Goal: Use online tool/utility: Utilize a website feature to perform a specific function

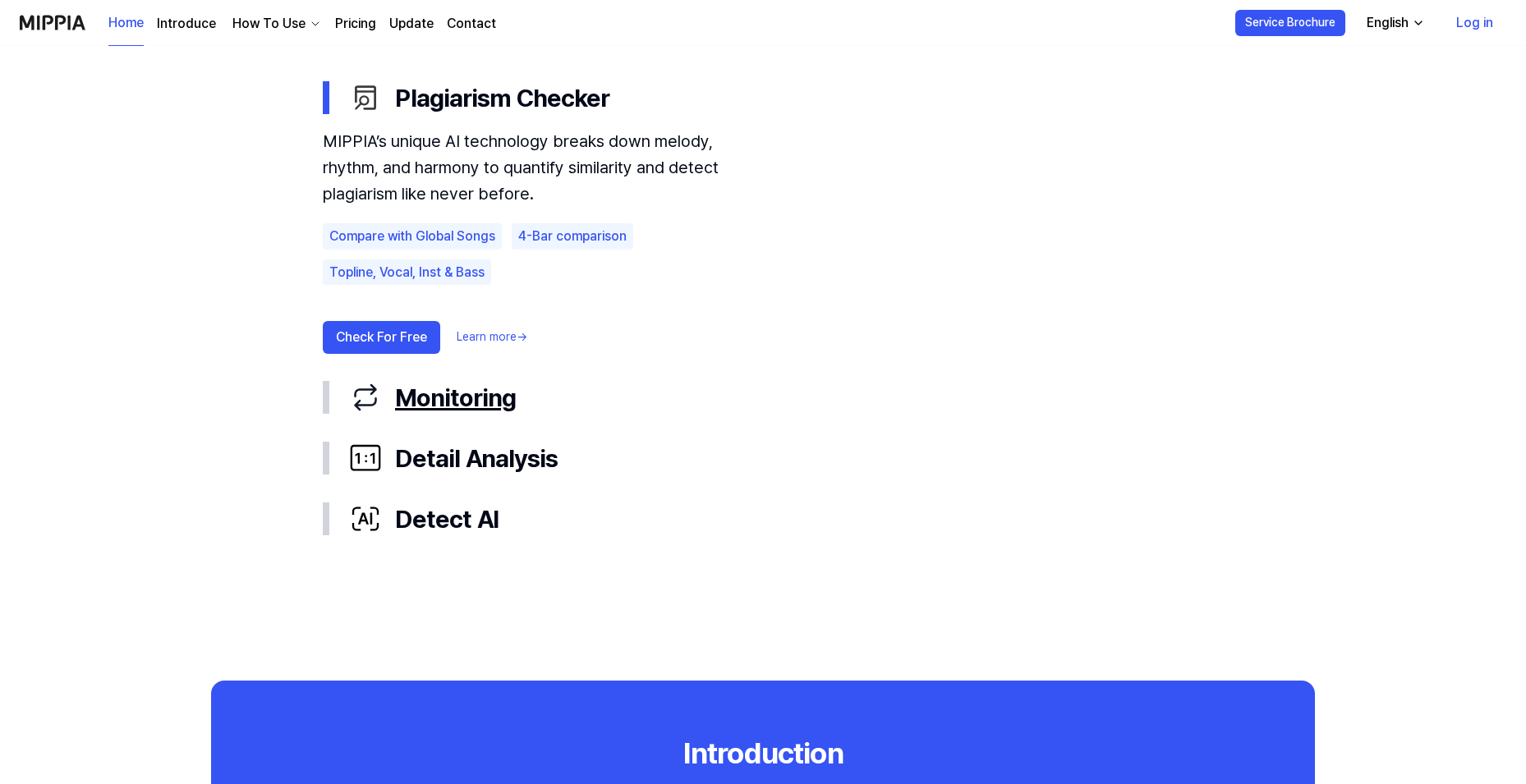
scroll to position [1067, 0]
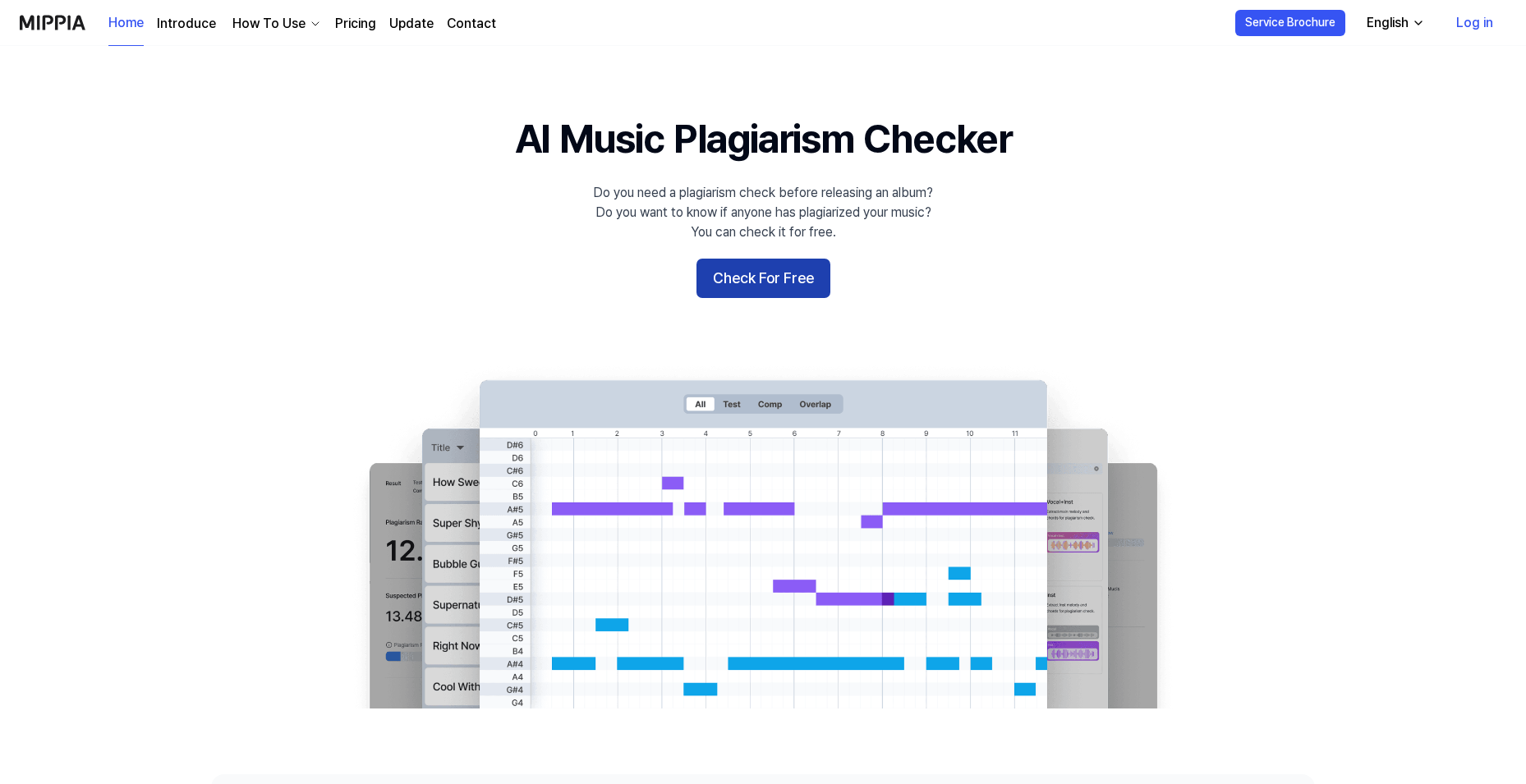
click at [750, 260] on button "Check For Free" at bounding box center [763, 278] width 134 height 39
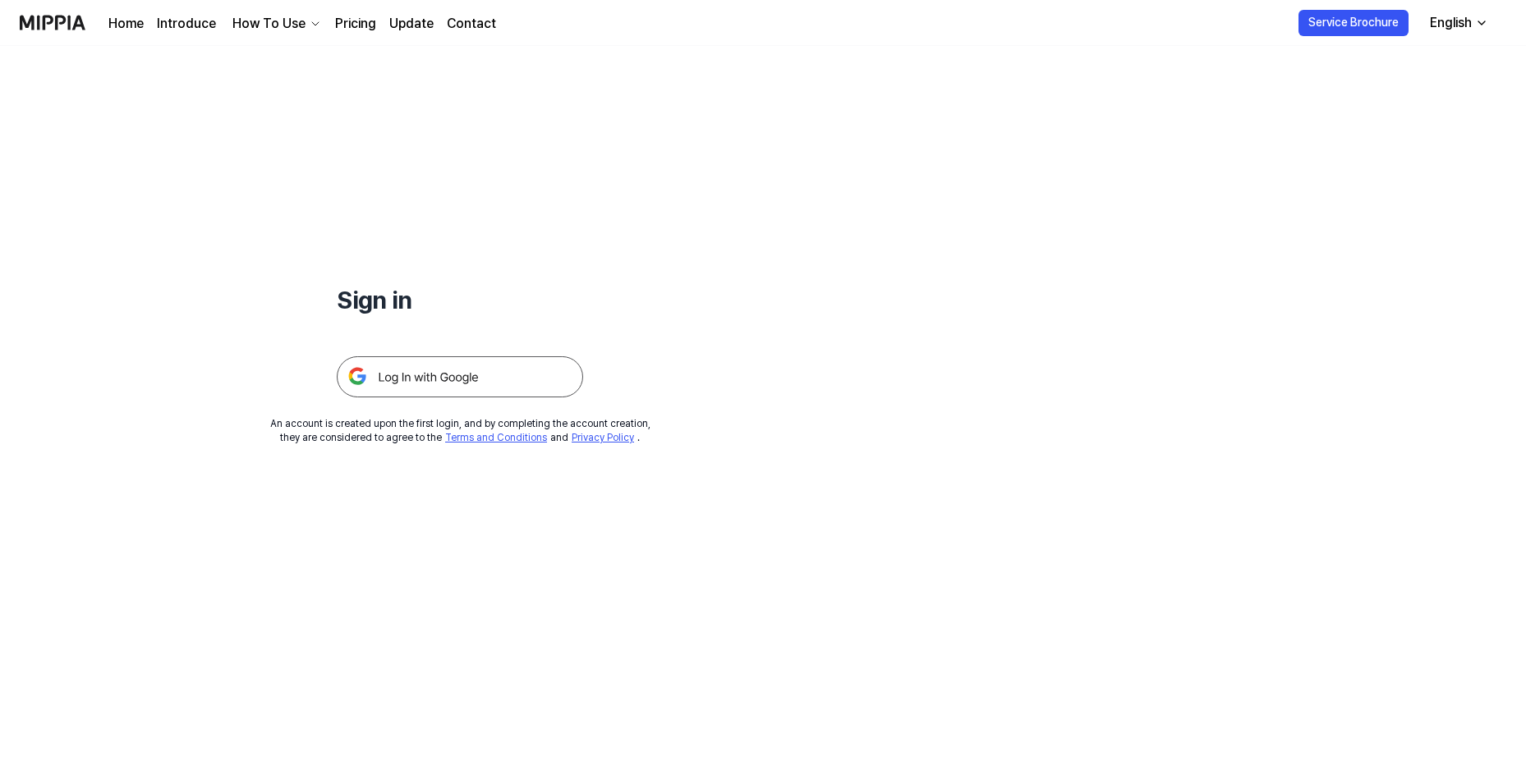
click at [449, 385] on img at bounding box center [461, 376] width 247 height 41
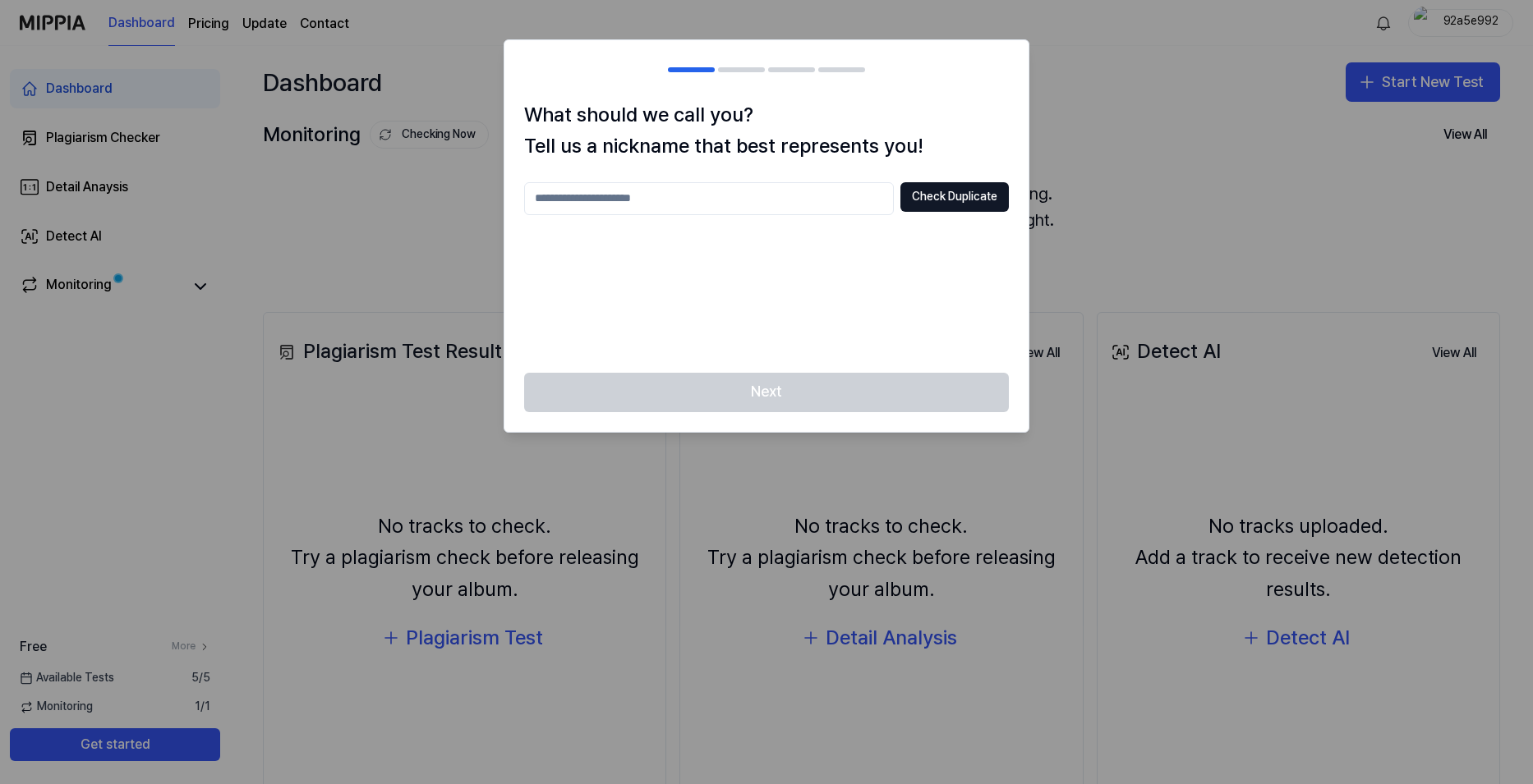
click at [953, 212] on div "Check Duplicate" at bounding box center [766, 199] width 484 height 33
click at [950, 194] on button "Check Duplicate" at bounding box center [954, 197] width 109 height 29
click at [744, 199] on input "text" at bounding box center [708, 199] width 369 height 33
type input "********"
click at [943, 200] on button "Check Duplicate" at bounding box center [954, 197] width 109 height 29
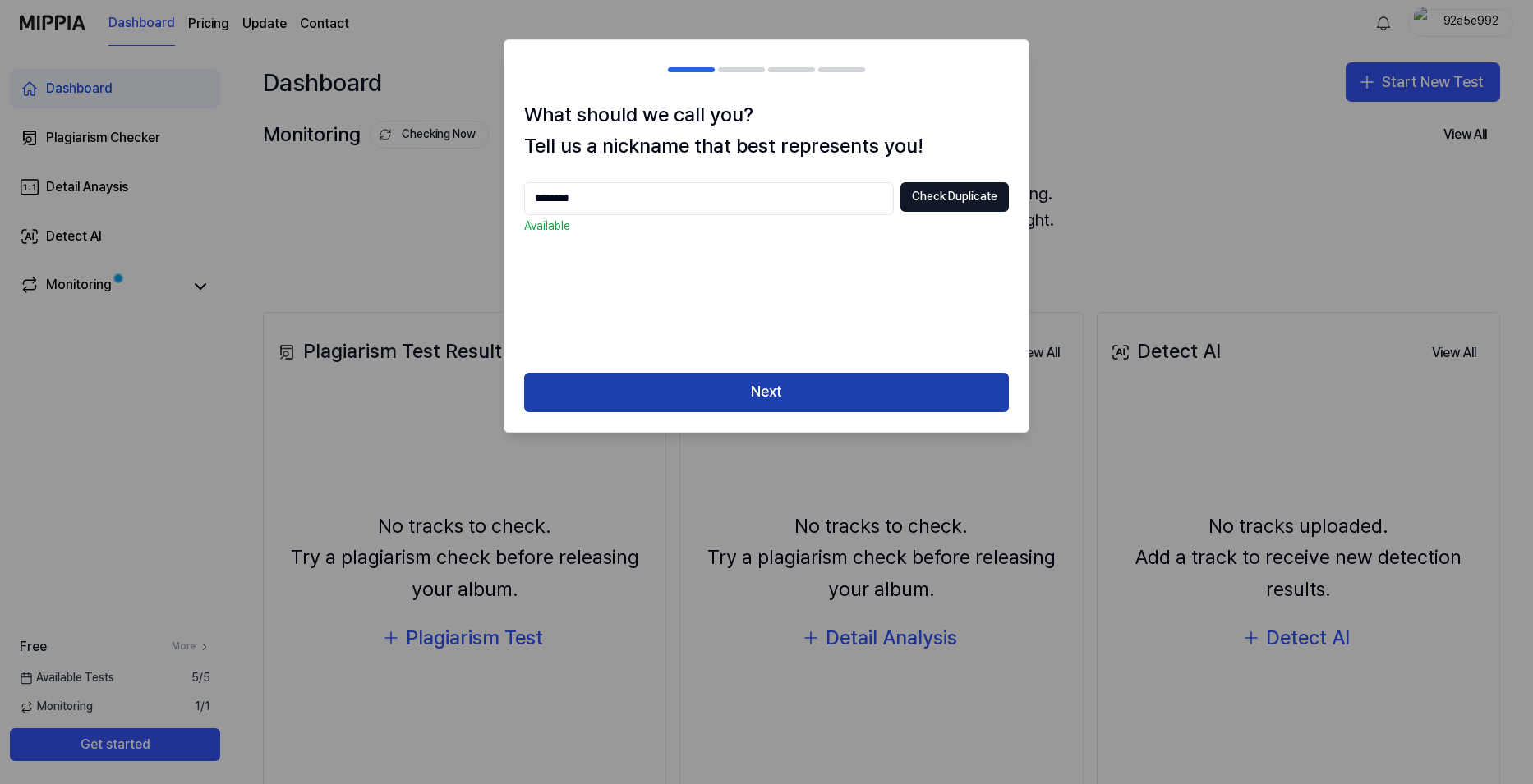
click at [880, 383] on button "Next" at bounding box center [766, 392] width 484 height 39
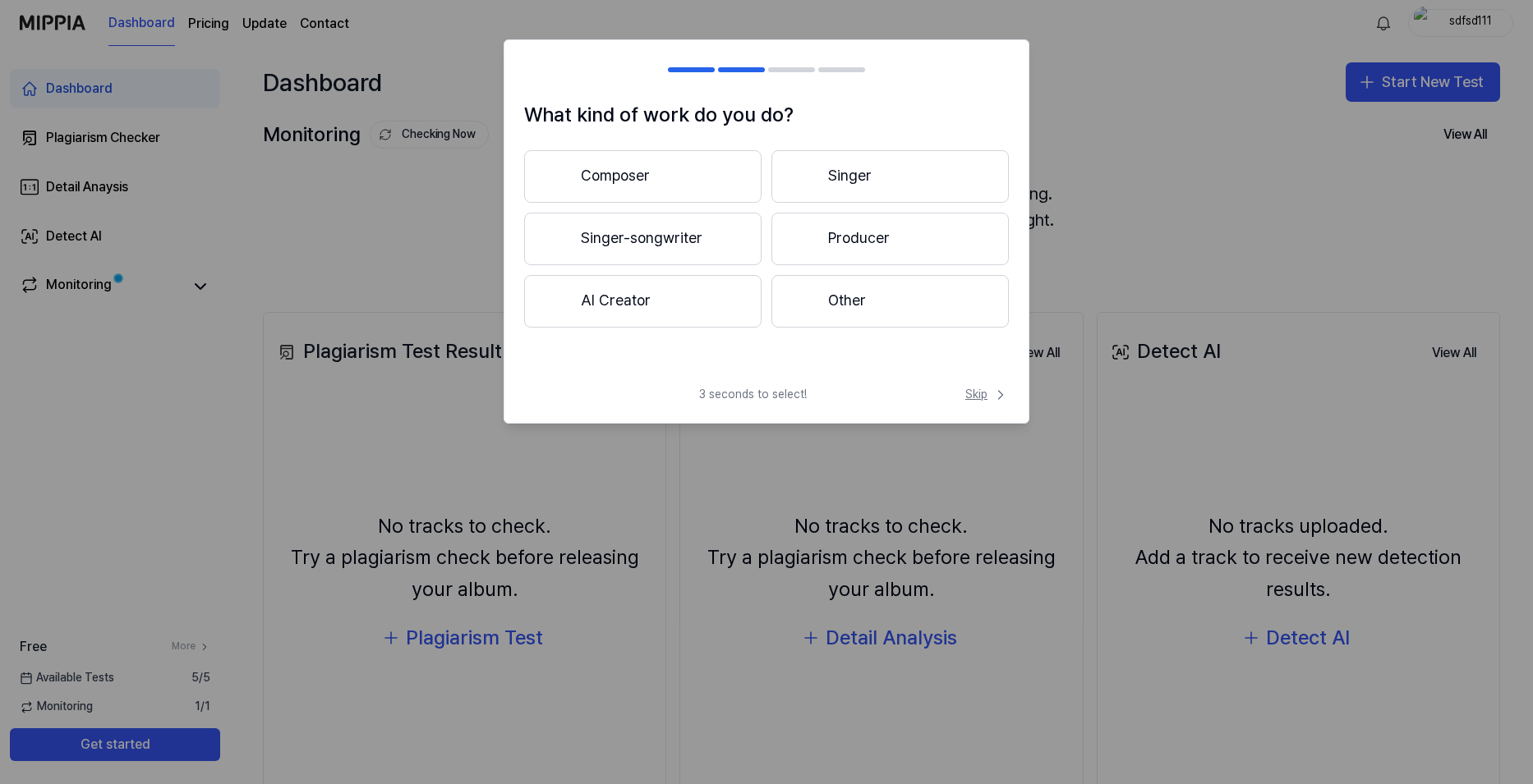
click at [989, 394] on span "Skip" at bounding box center [987, 395] width 44 height 16
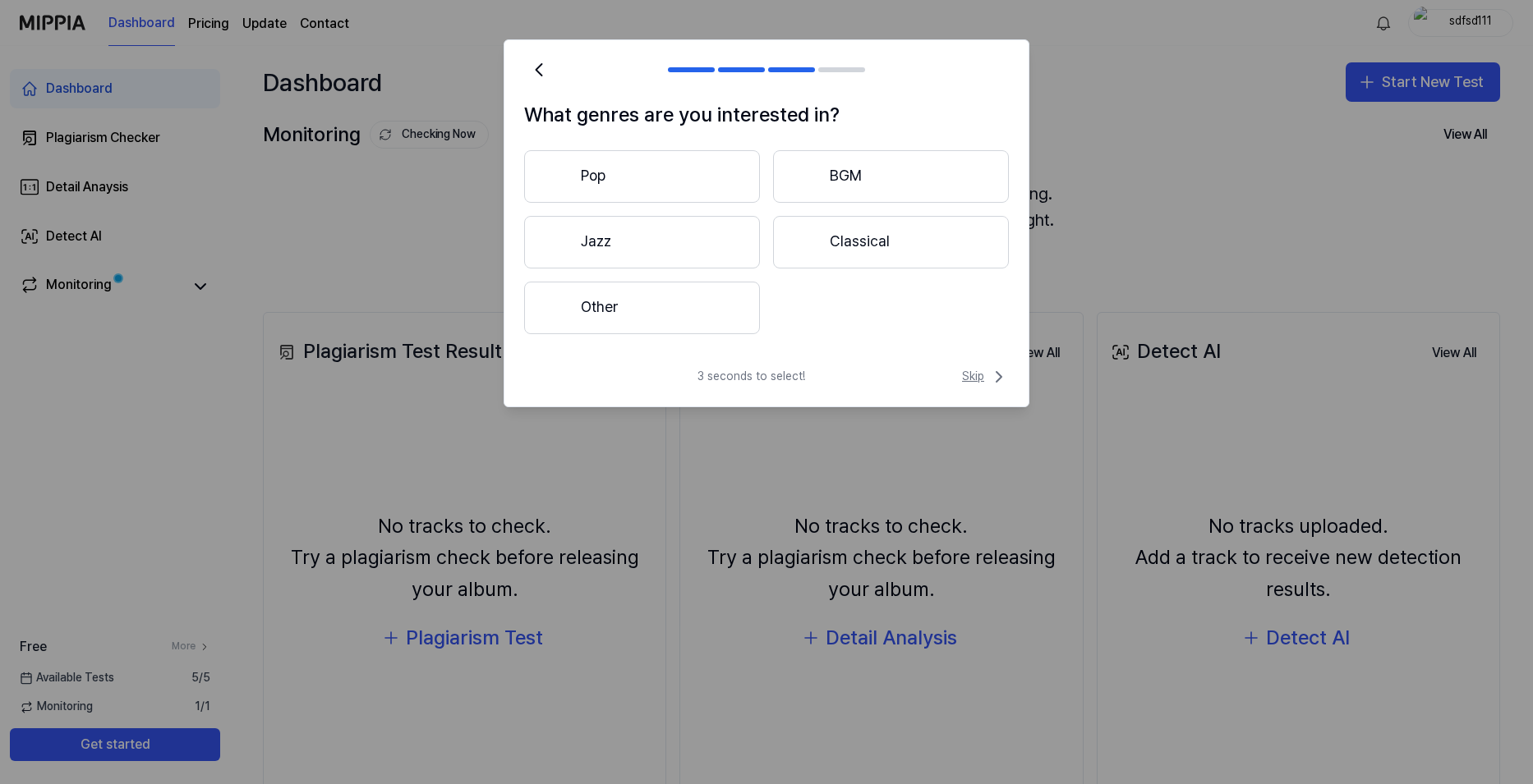
click at [986, 376] on span "Skip" at bounding box center [985, 377] width 47 height 20
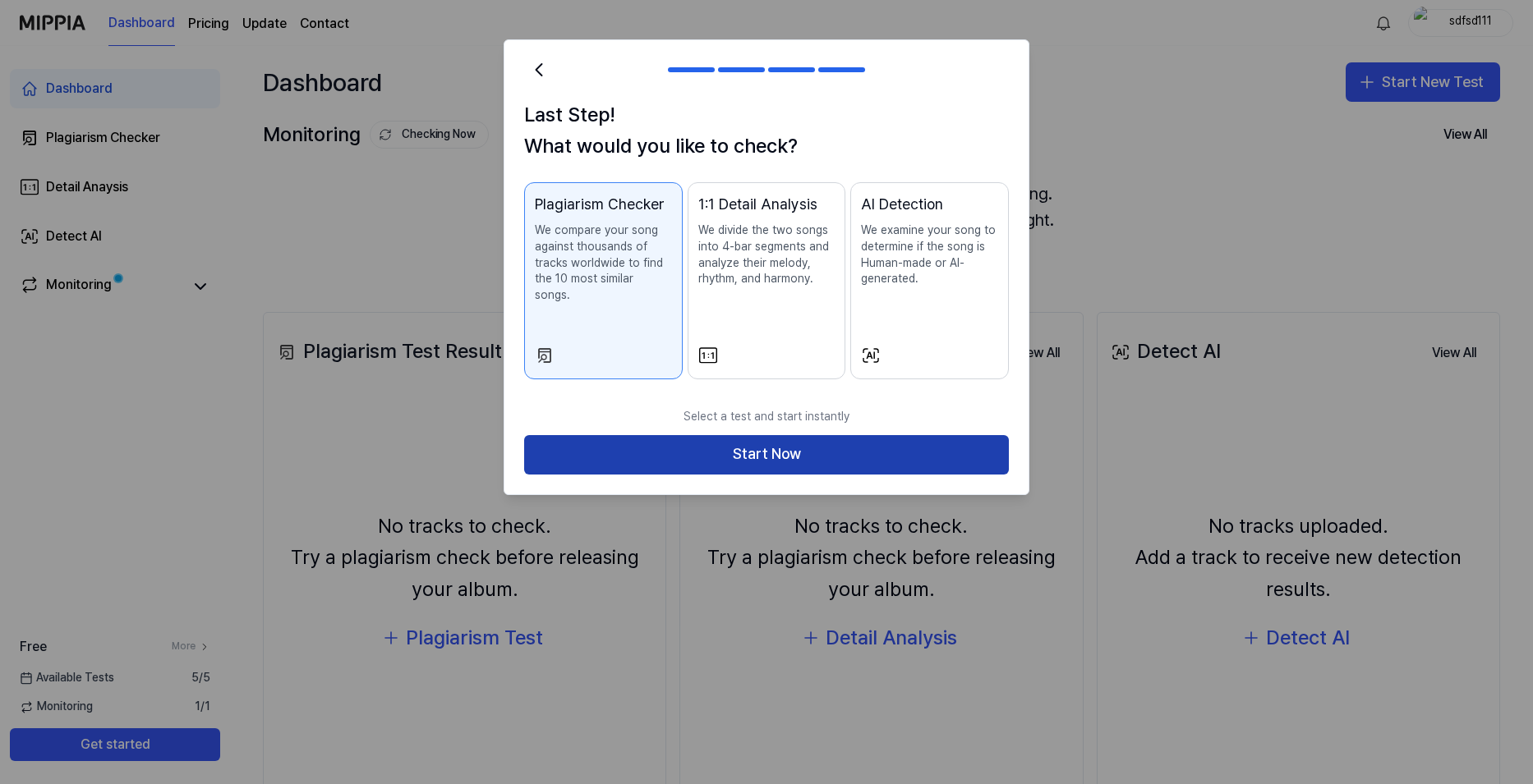
click at [889, 444] on button "Start Now" at bounding box center [766, 454] width 484 height 39
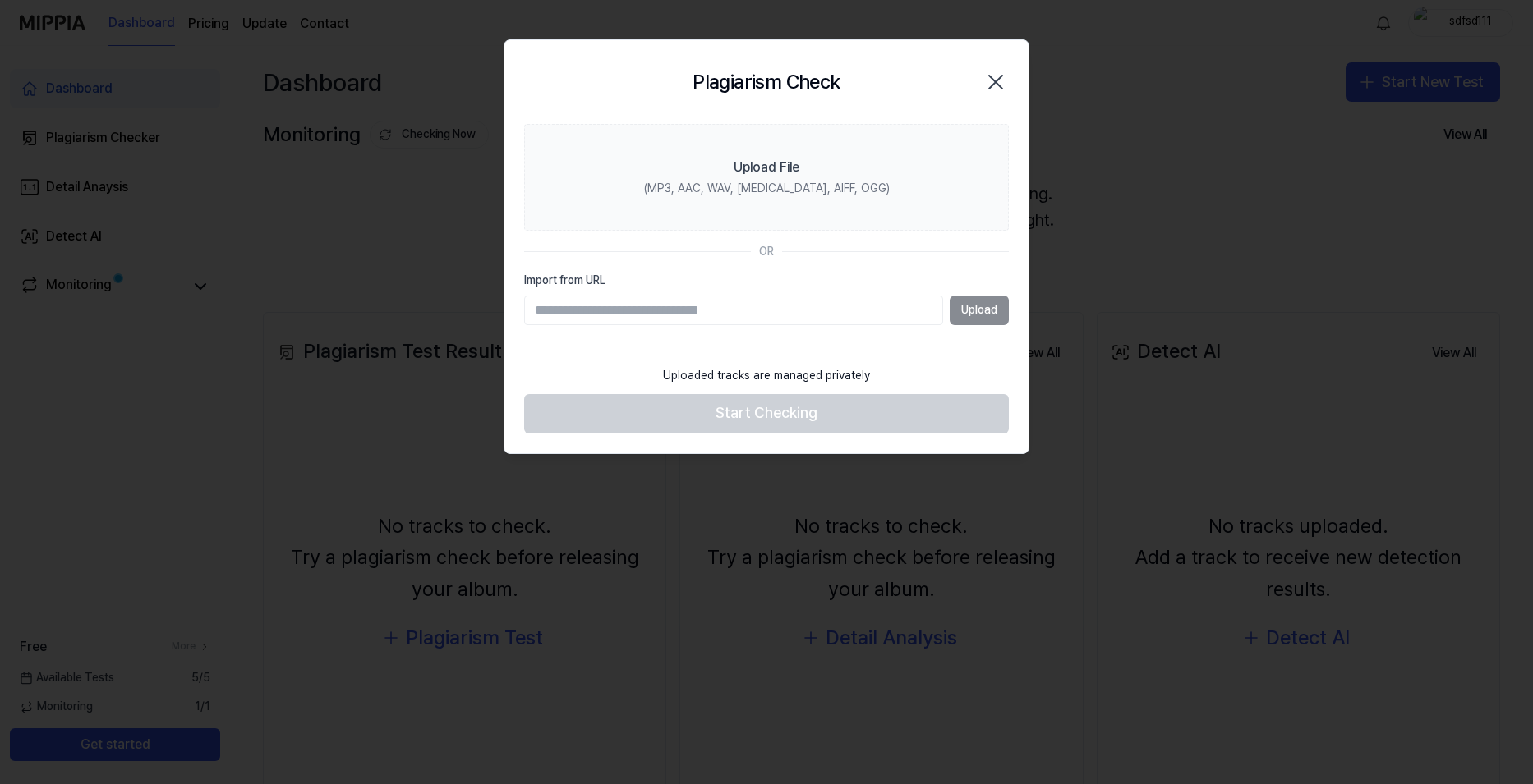
click at [992, 85] on icon "button" at bounding box center [995, 82] width 27 height 26
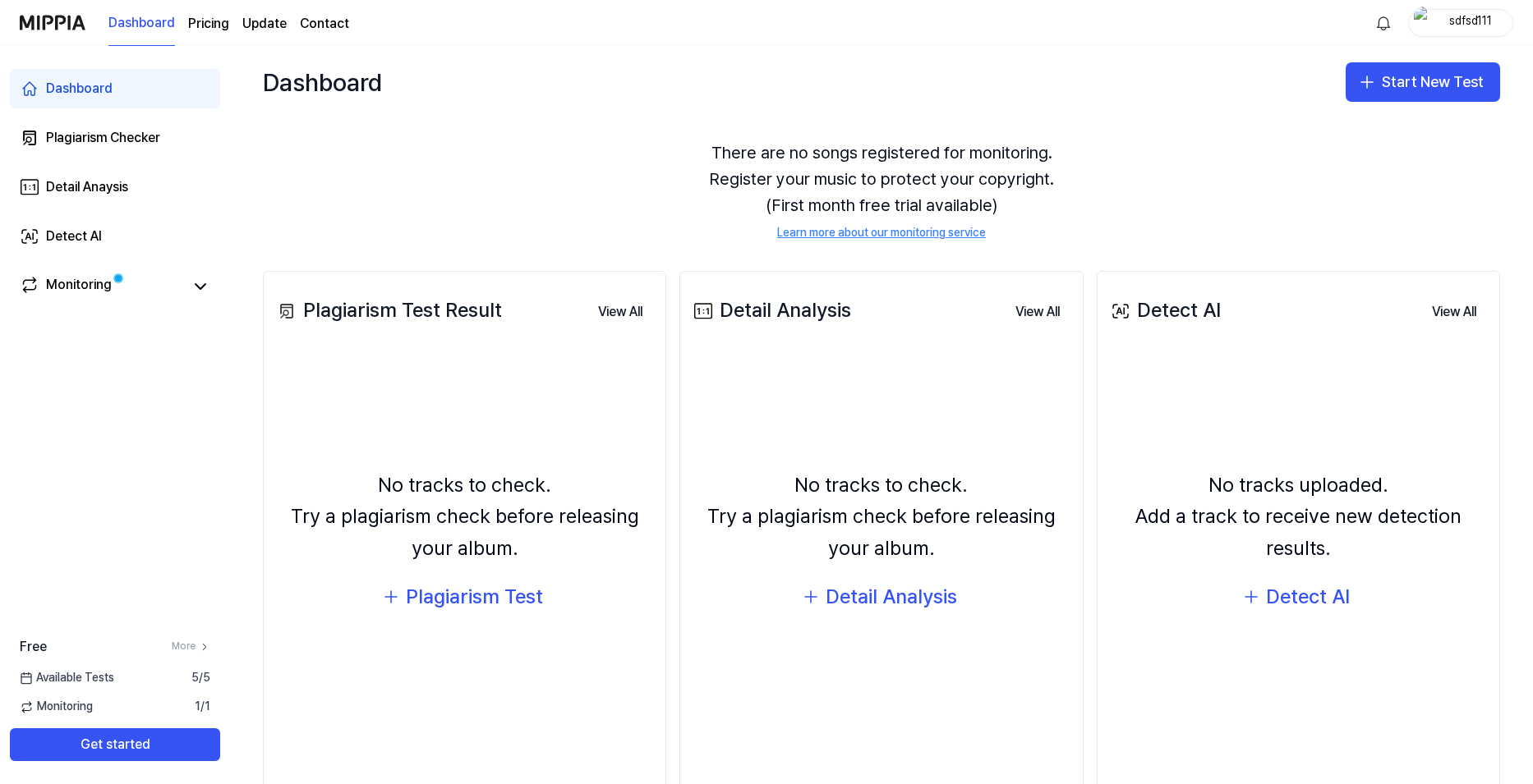
scroll to position [82, 0]
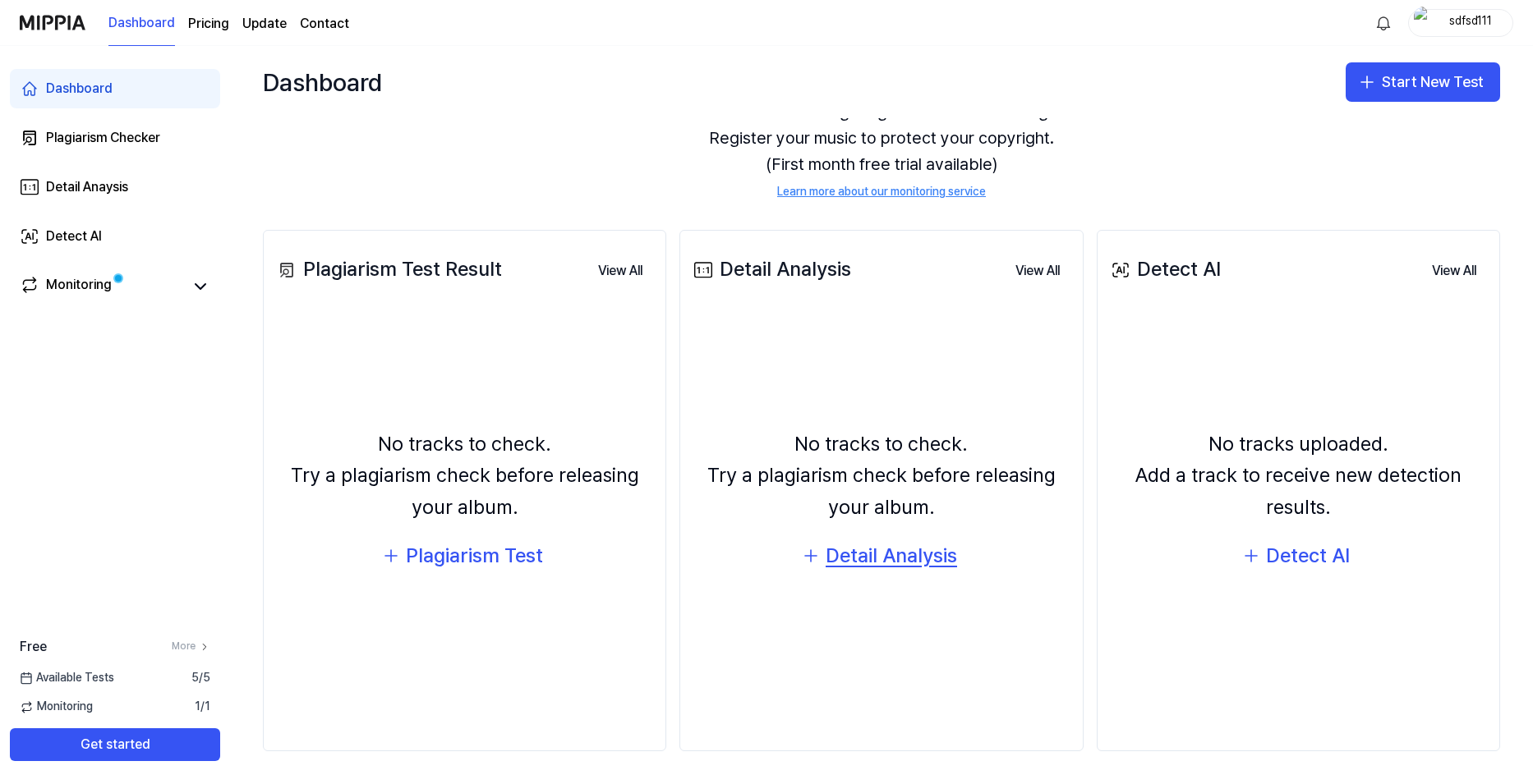
click at [913, 548] on div "Detail Analysis" at bounding box center [891, 556] width 132 height 31
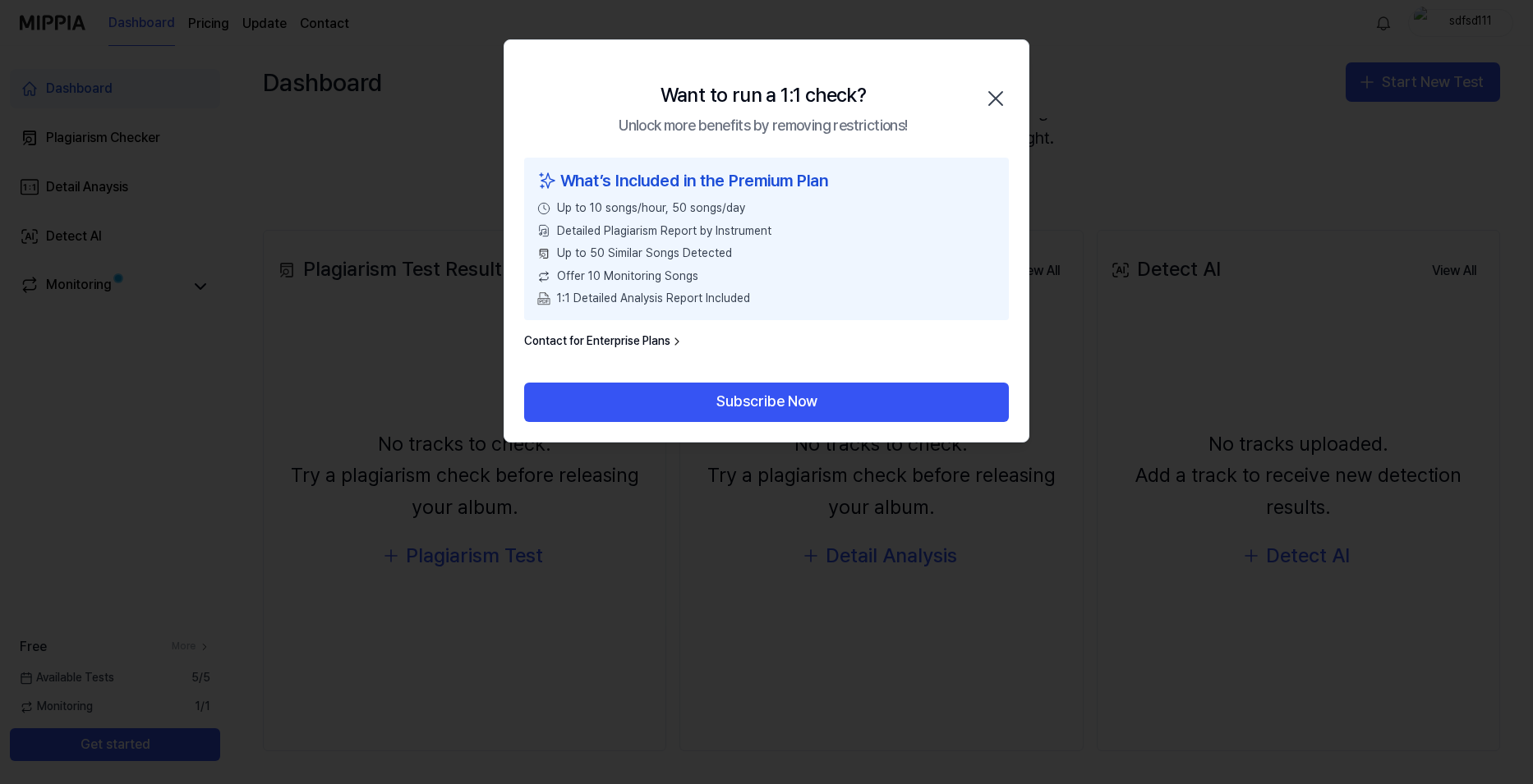
click at [1002, 97] on icon "button" at bounding box center [995, 98] width 27 height 26
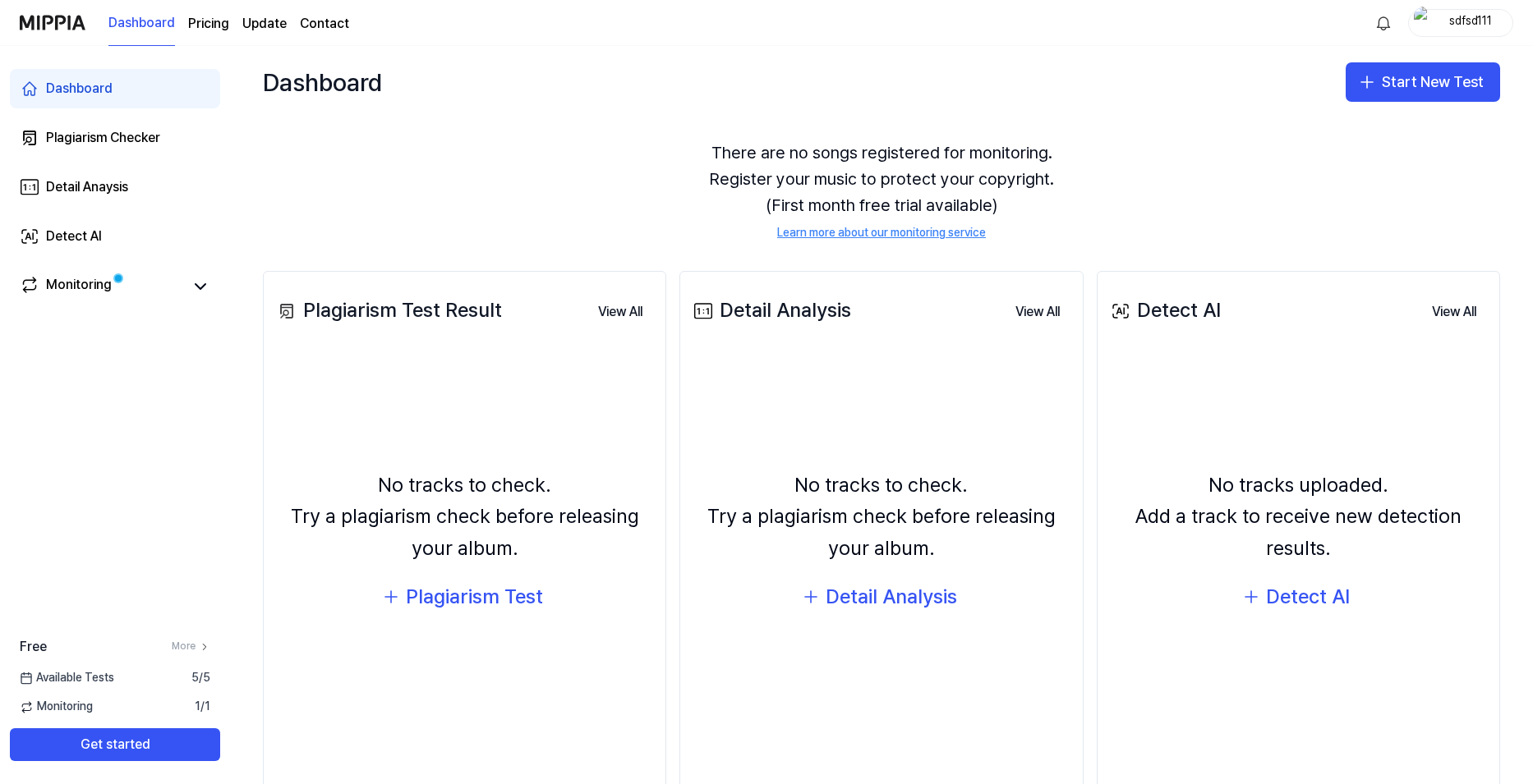
scroll to position [0, 0]
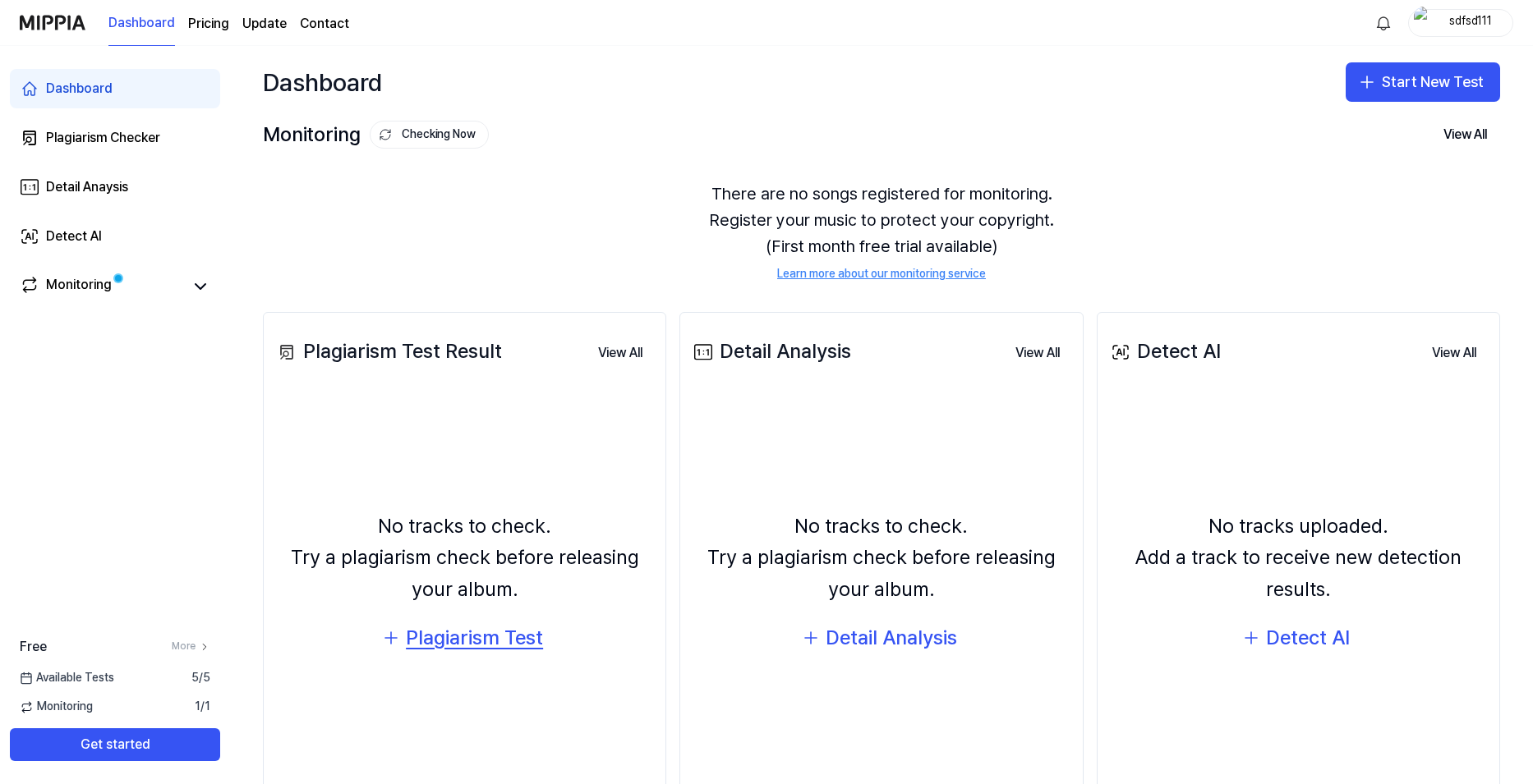
click at [482, 645] on div "Plagiarism Test" at bounding box center [474, 638] width 137 height 31
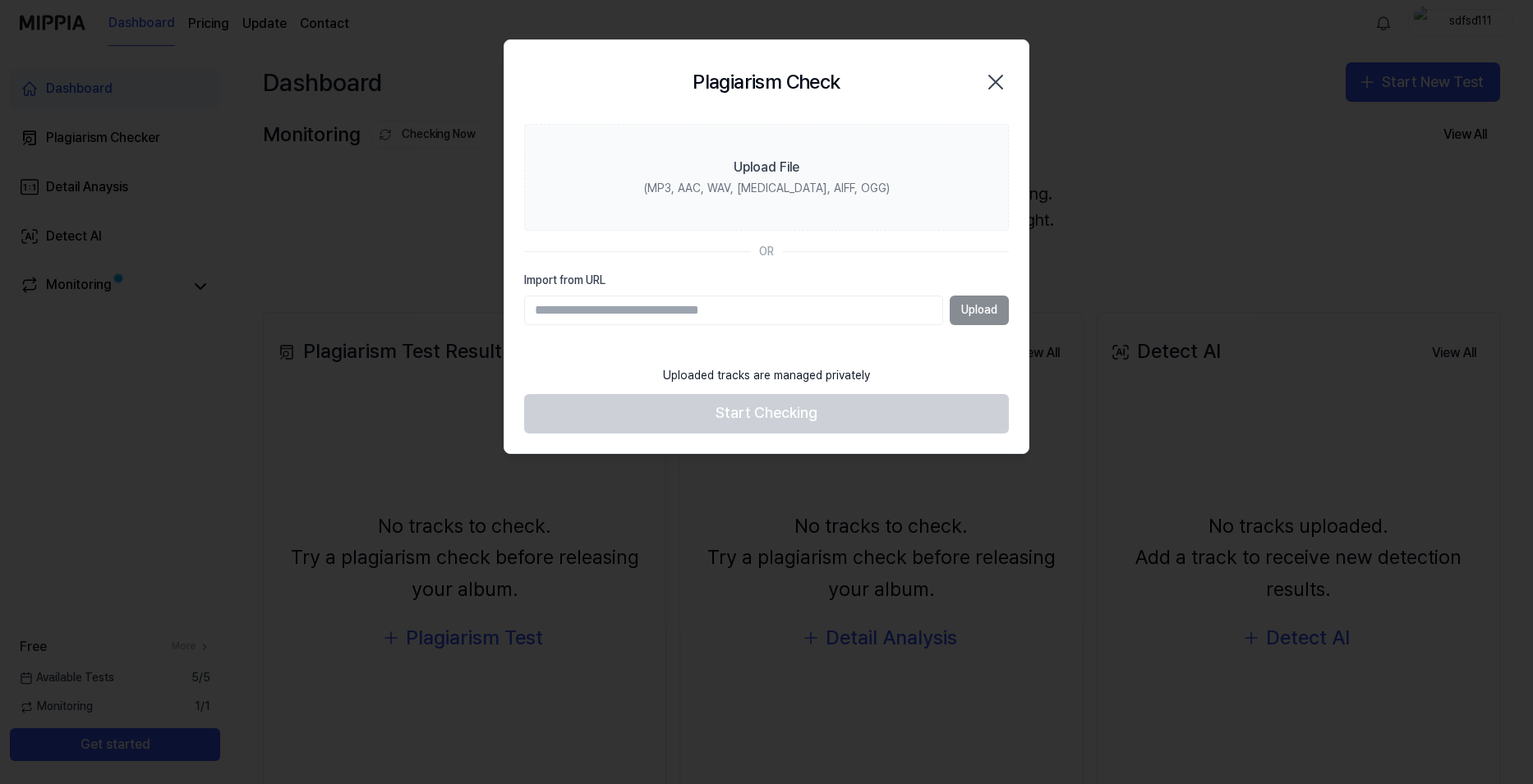
click at [986, 74] on icon "button" at bounding box center [995, 82] width 27 height 26
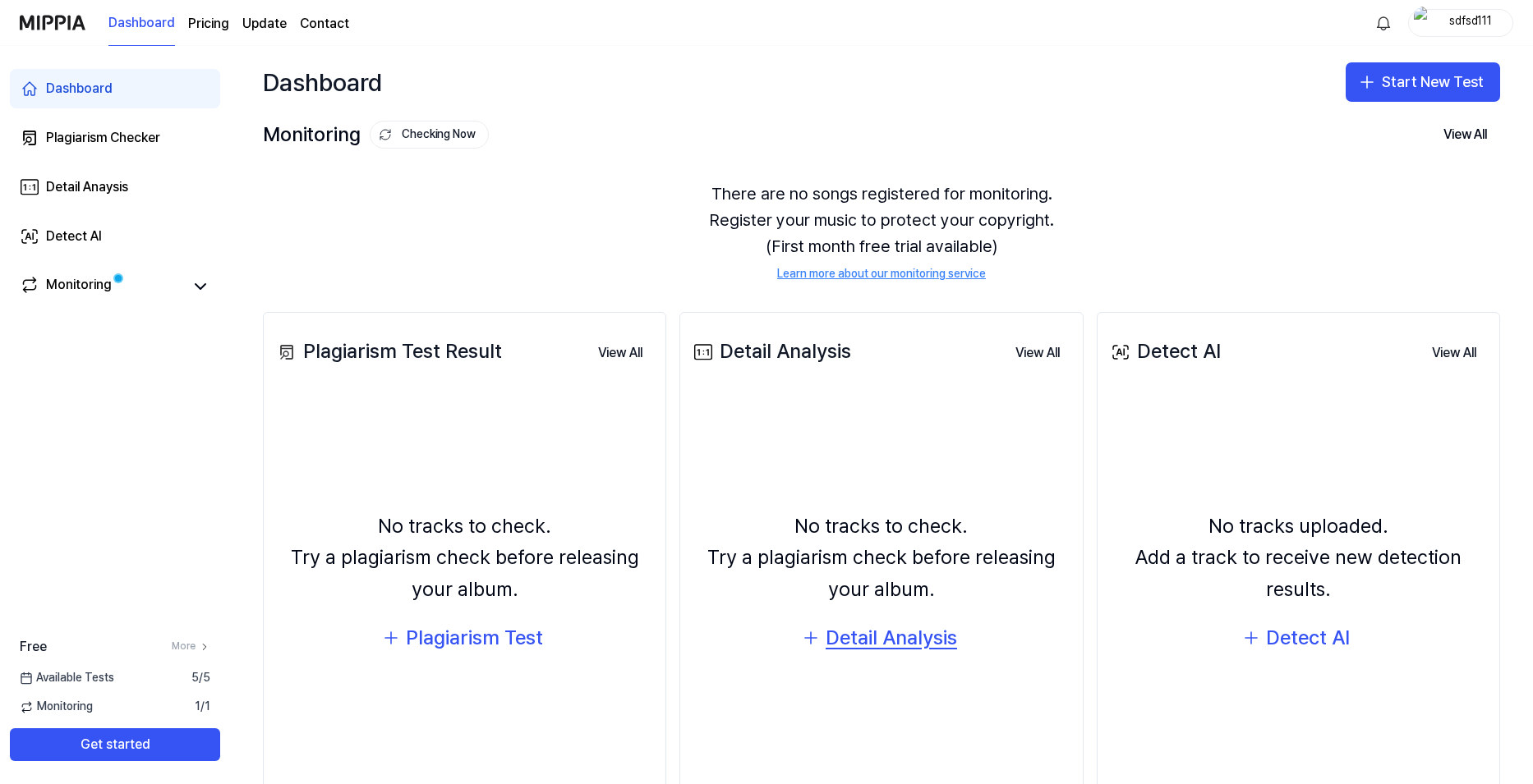
click at [895, 637] on div "Detail Analysis" at bounding box center [891, 638] width 132 height 31
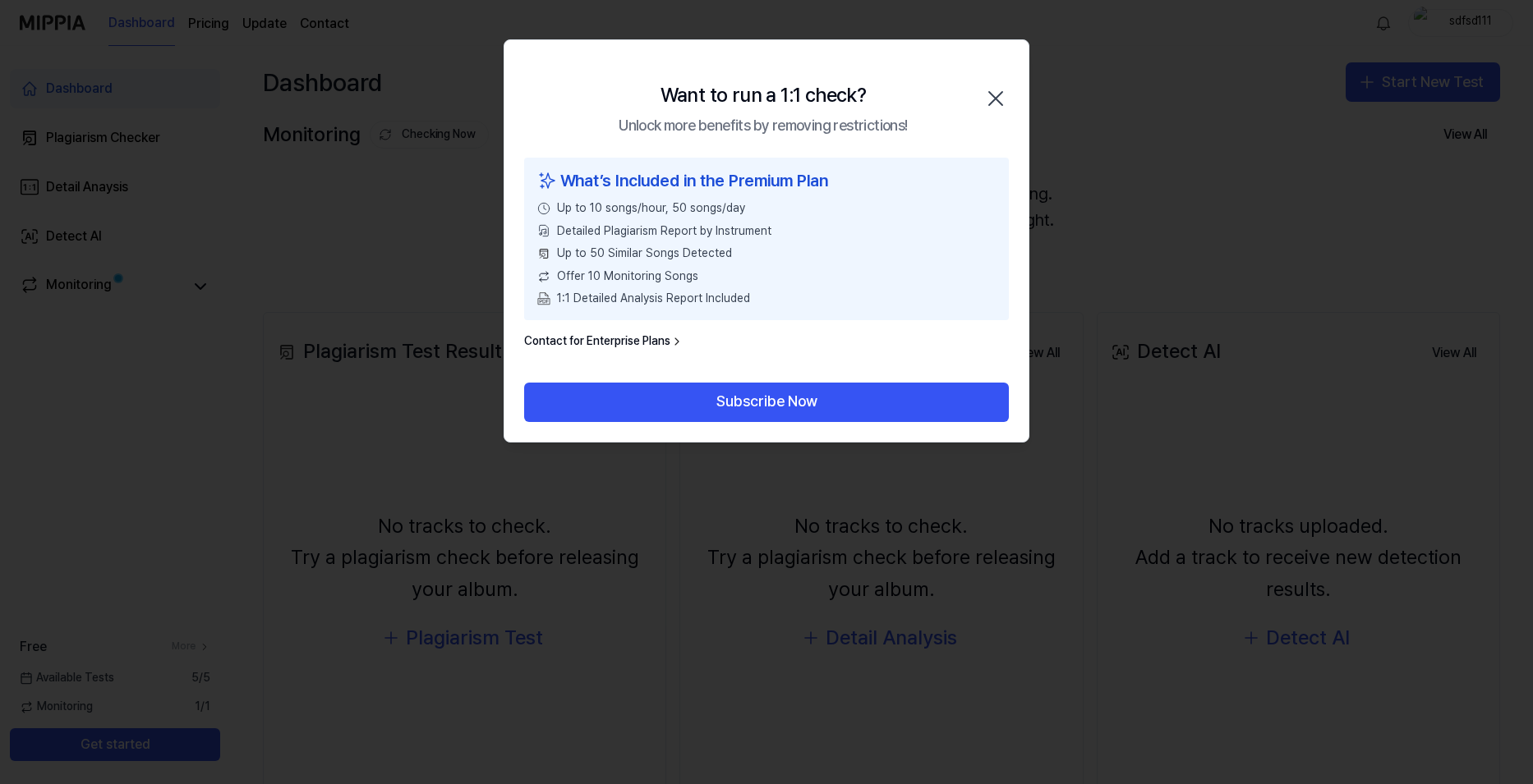
click at [998, 94] on icon "button" at bounding box center [995, 98] width 27 height 26
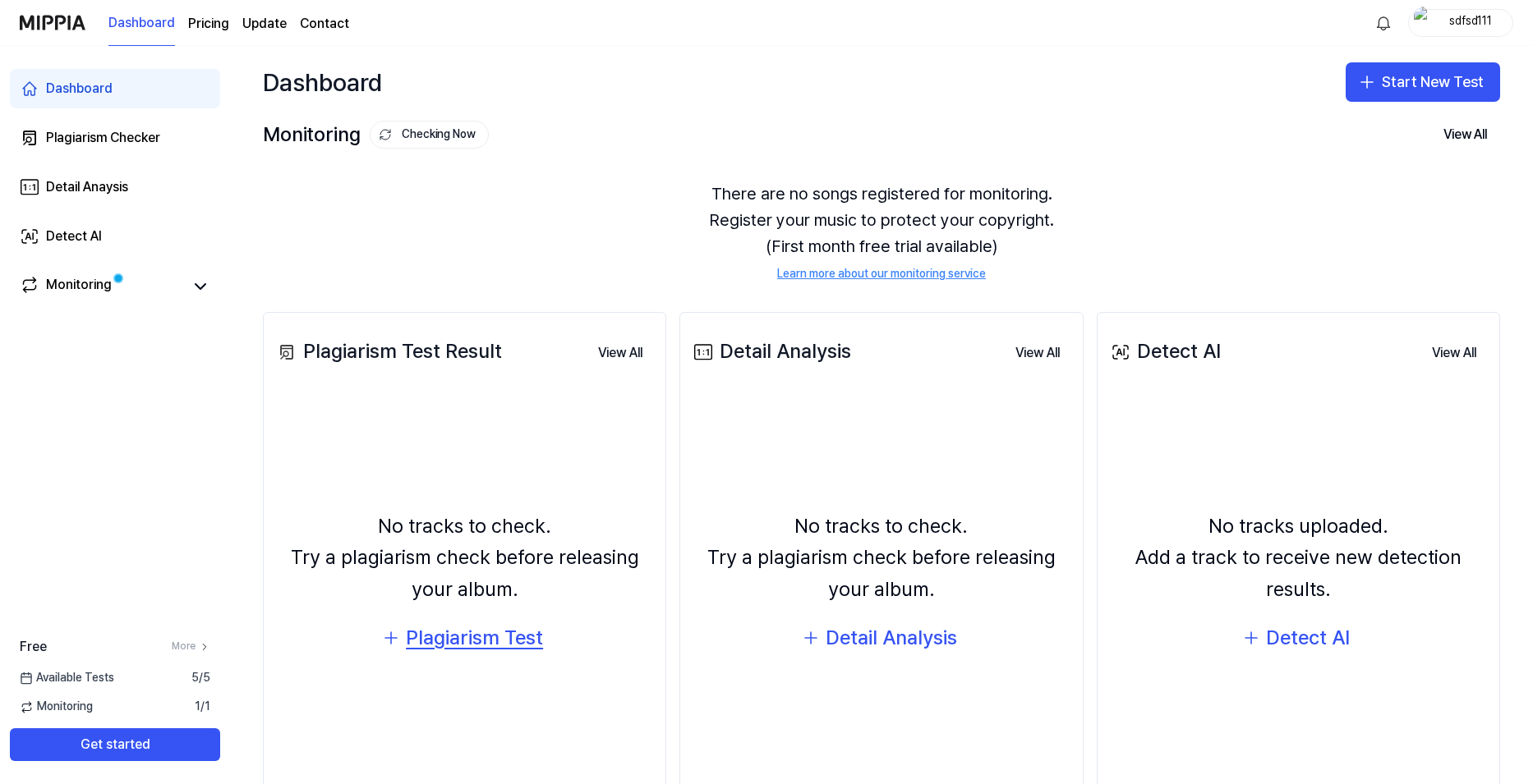
click at [471, 645] on div "Plagiarism Test" at bounding box center [474, 638] width 137 height 31
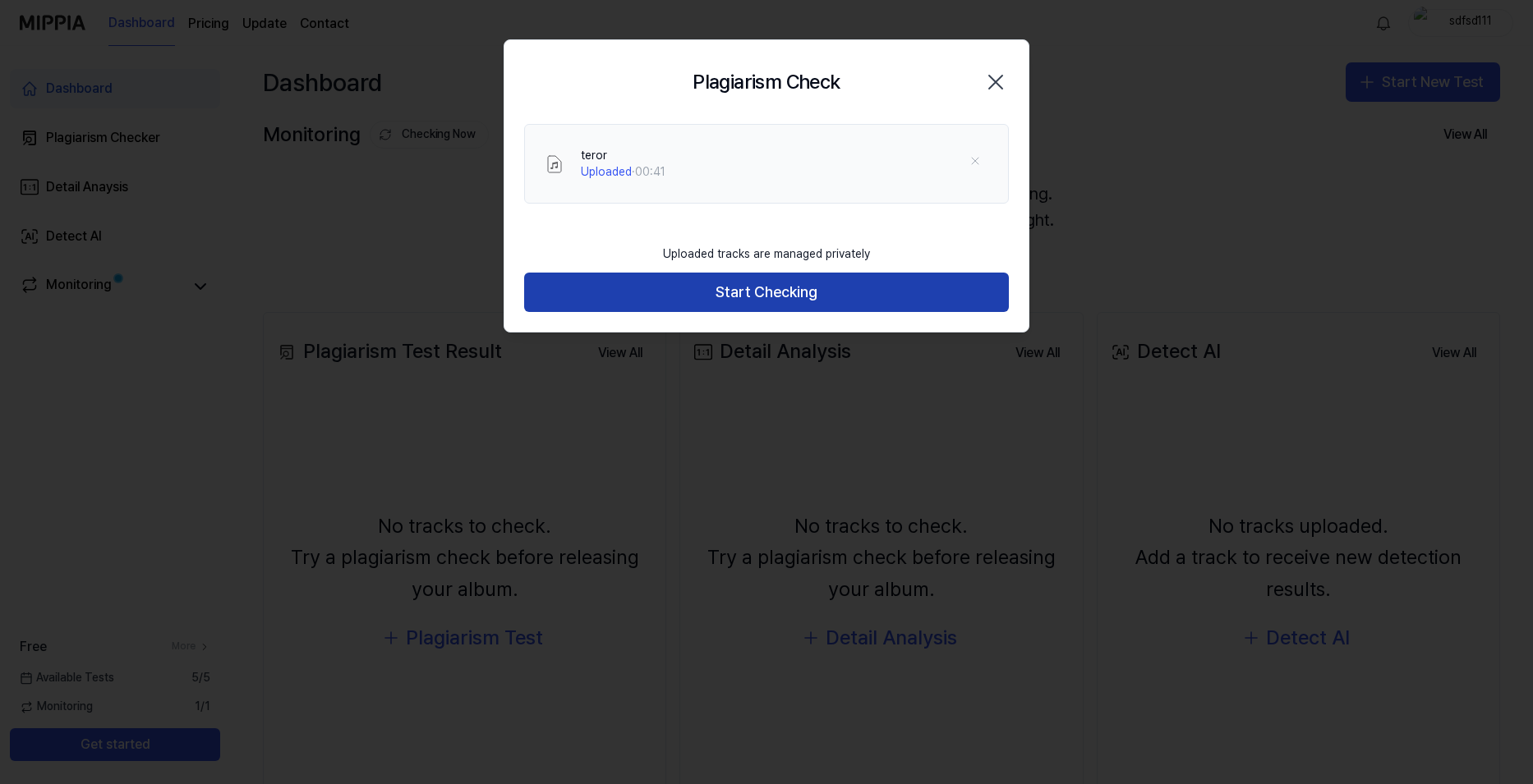
click at [804, 309] on button "Start Checking" at bounding box center [766, 291] width 484 height 39
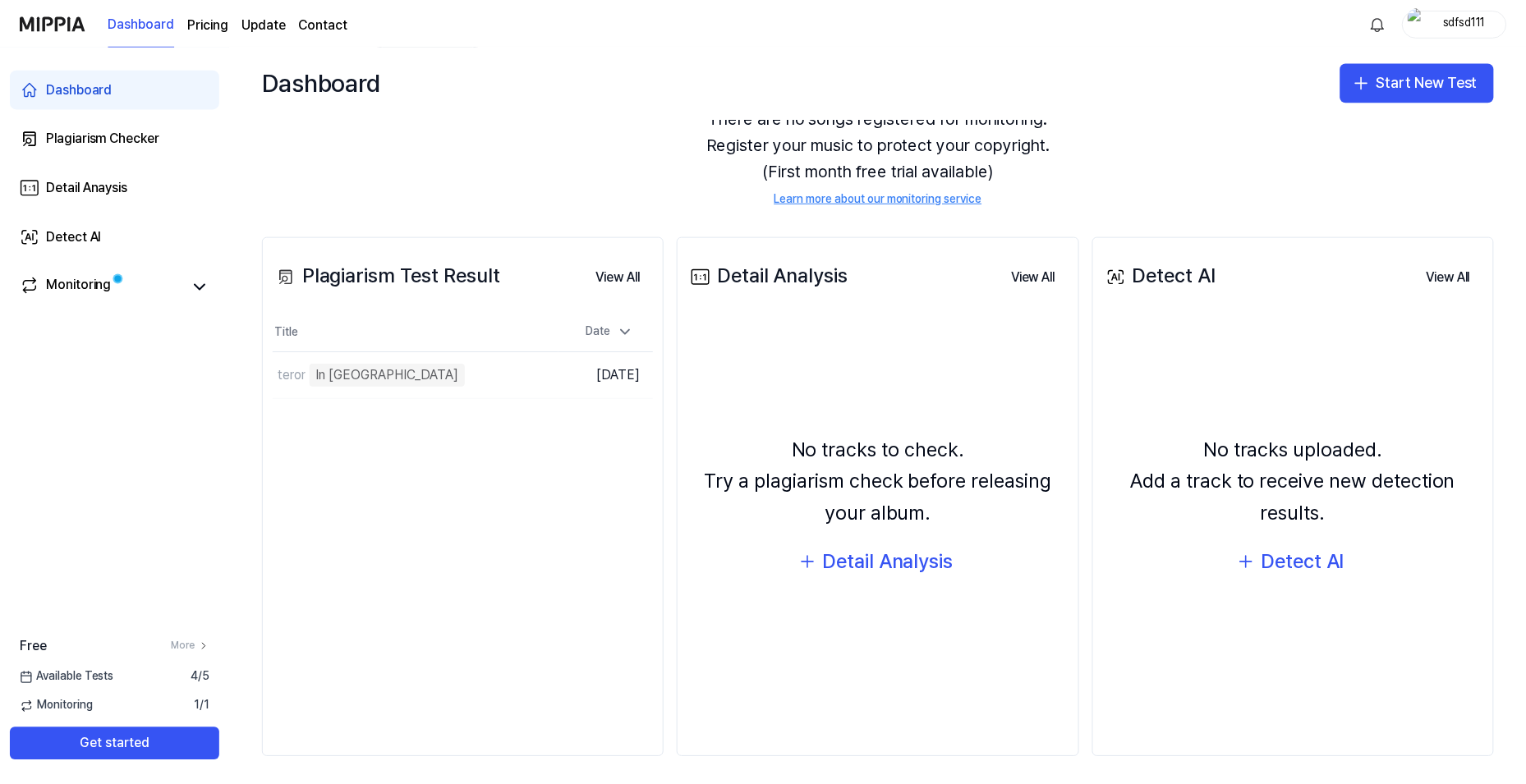
scroll to position [82, 0]
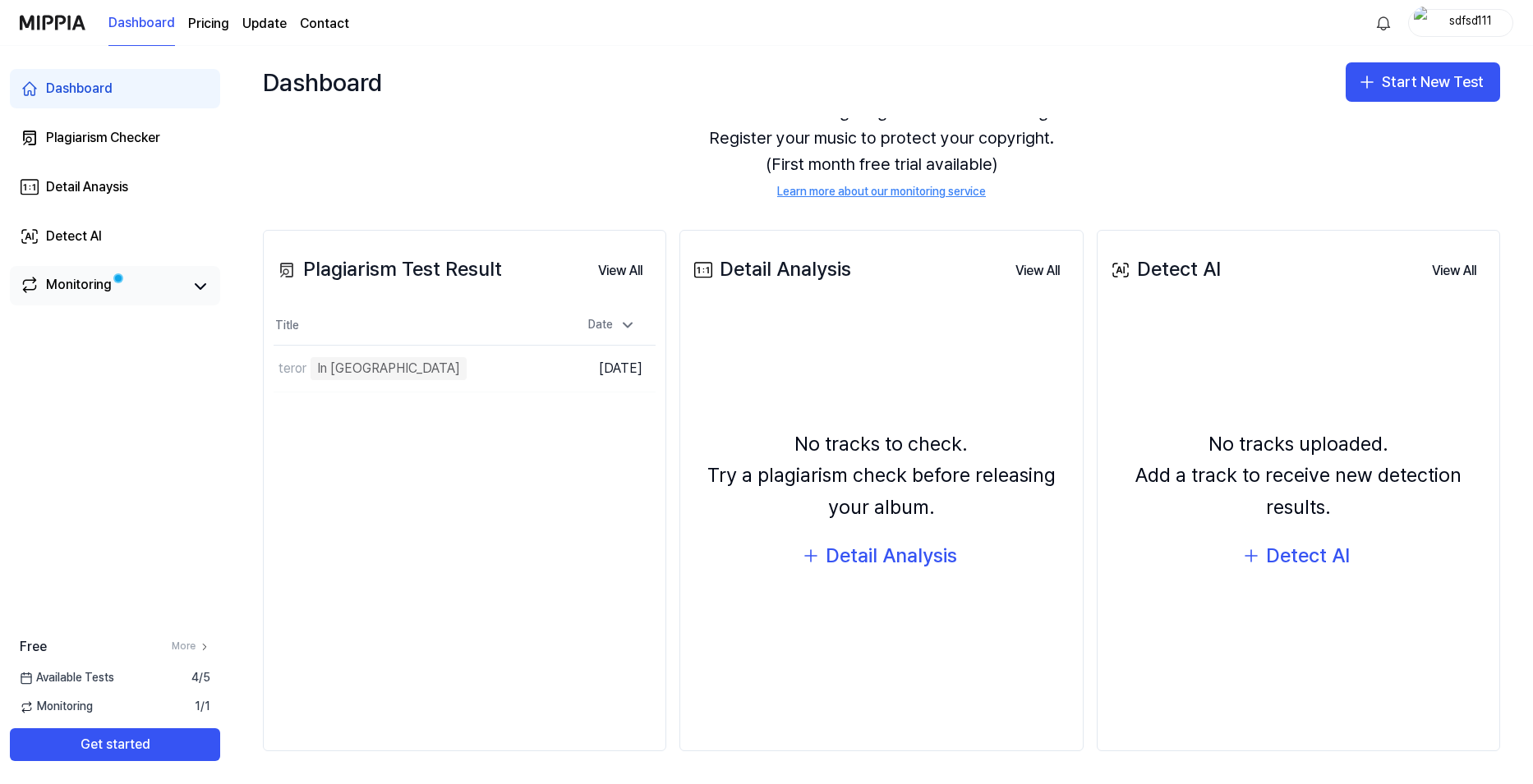
click at [57, 287] on div "Monitoring" at bounding box center [79, 286] width 66 height 23
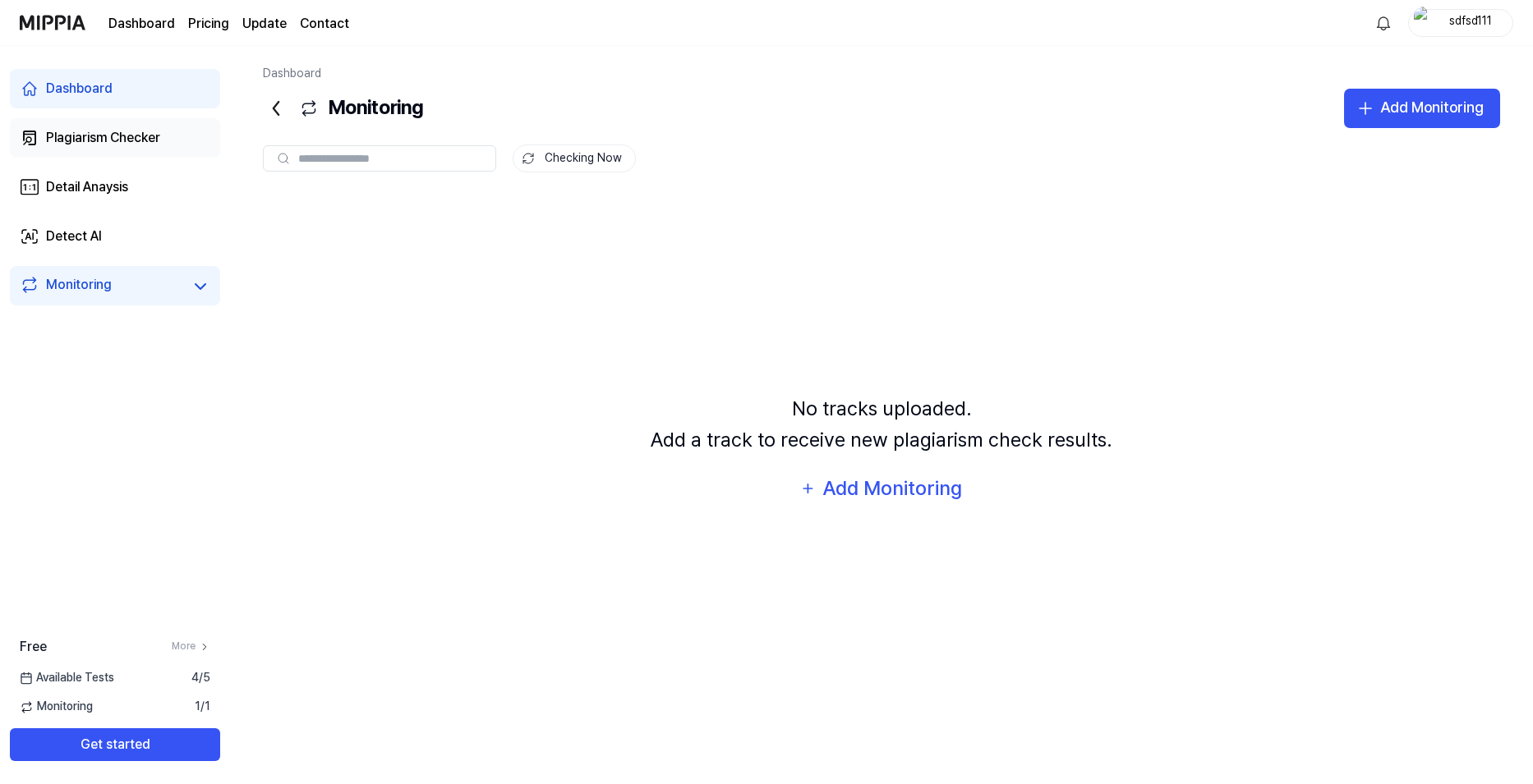
click at [130, 154] on link "Plagiarism Checker" at bounding box center [115, 137] width 210 height 39
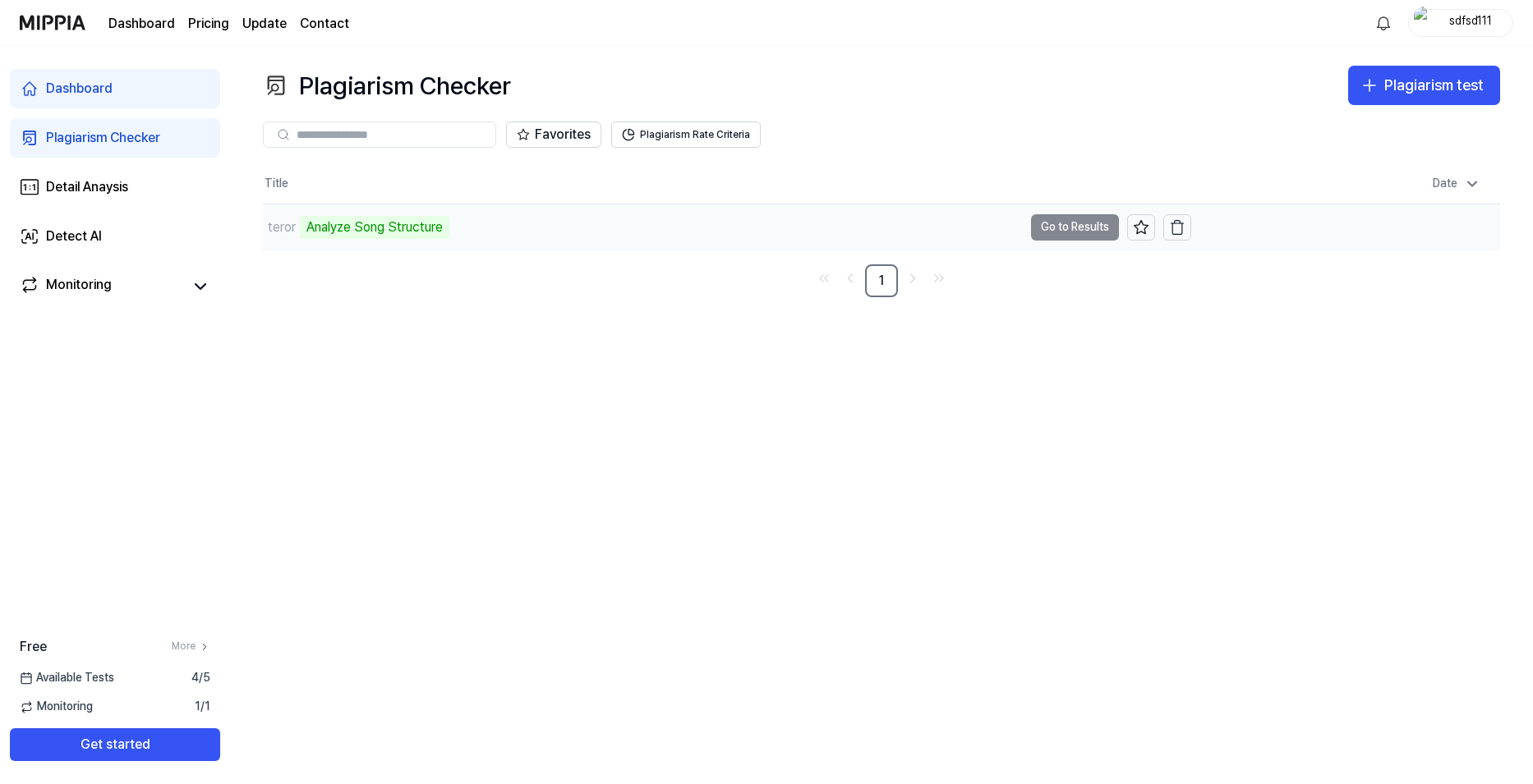
click at [483, 223] on div "teror Analyze Song Structure" at bounding box center [643, 228] width 760 height 46
click at [1070, 219] on td "teror Analyze Song Structure Go to Results" at bounding box center [728, 228] width 929 height 46
click at [1070, 229] on td "teror Analyze Song Structure Go to Results" at bounding box center [728, 228] width 929 height 46
click at [1000, 323] on div "Plagiarism Checker Plagiarism test Plagiarism Checker Detail Analysis Detect AI…" at bounding box center [882, 415] width 1304 height 738
click at [1068, 229] on td "teror Analyze Music Notes Go to Results" at bounding box center [728, 228] width 929 height 46
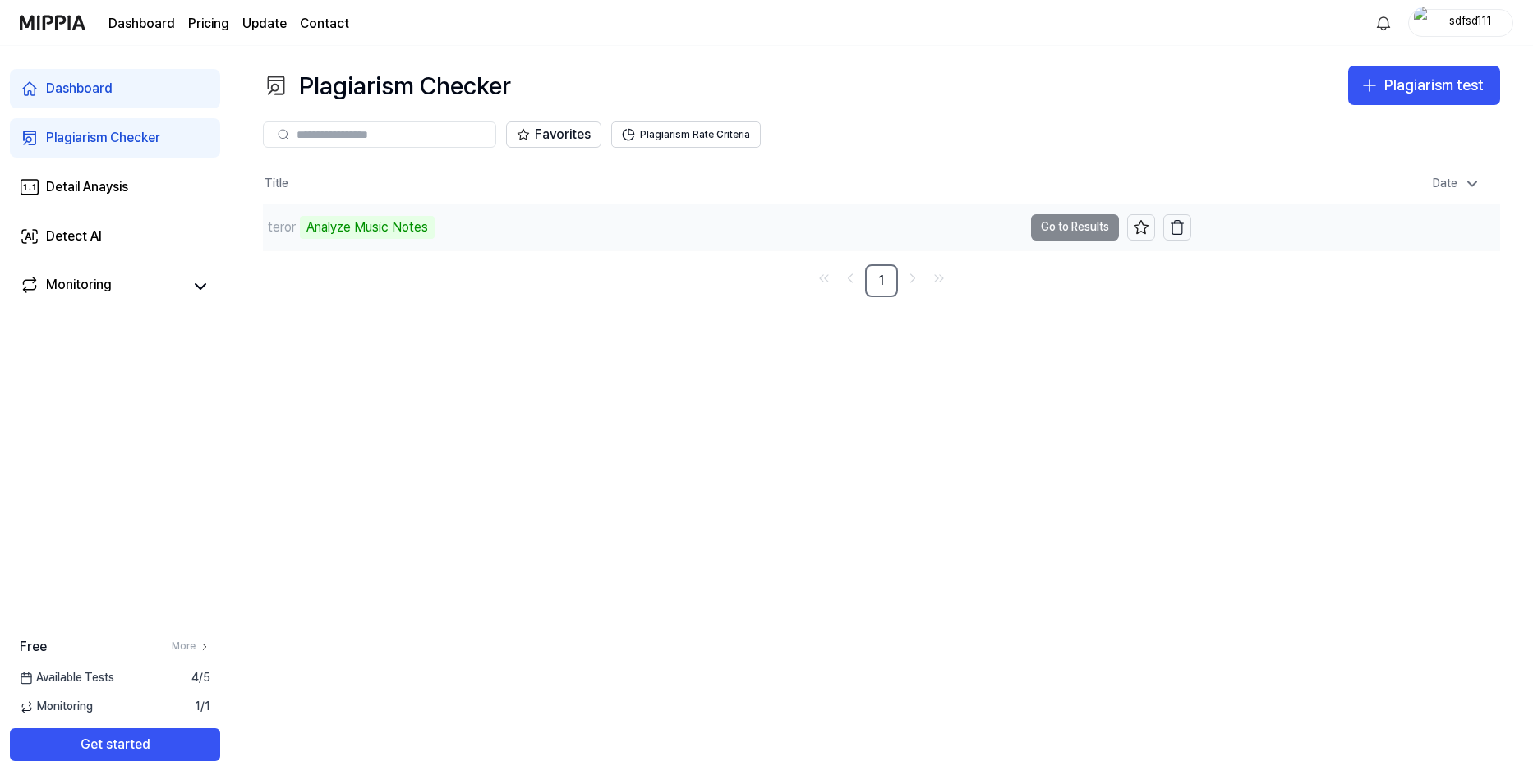
click at [1059, 229] on td "teror Analyze Music Notes Go to Results" at bounding box center [728, 228] width 929 height 46
click at [133, 102] on link "Dashboard" at bounding box center [115, 89] width 210 height 39
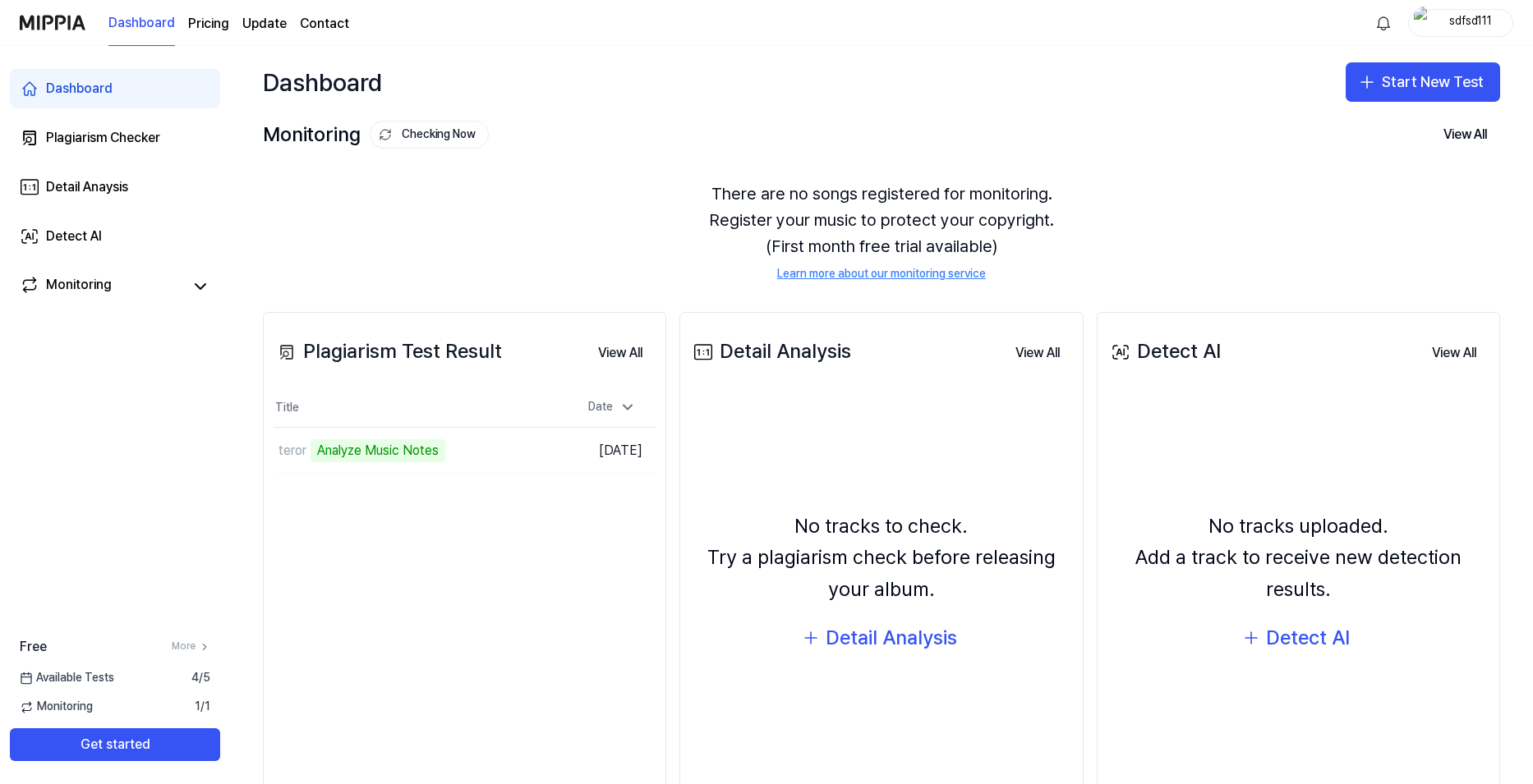
click at [148, 106] on link "Dashboard" at bounding box center [115, 89] width 210 height 39
click at [502, 452] on td "teror Analyze Music Notes Go to Results" at bounding box center [417, 450] width 287 height 46
click at [117, 145] on div "Plagiarism Checker" at bounding box center [102, 138] width 114 height 20
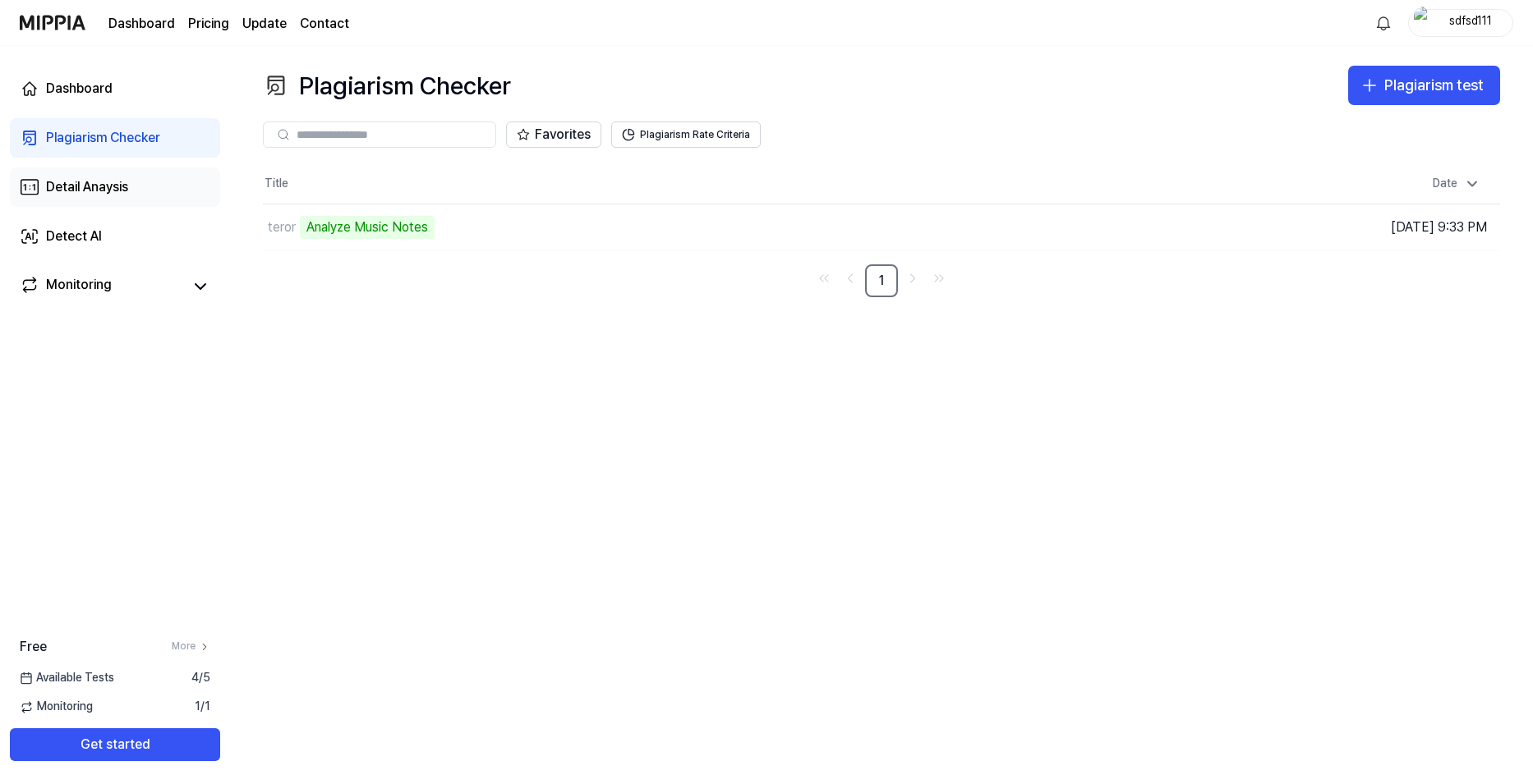
click at [126, 187] on div "Detail Anaysis" at bounding box center [87, 187] width 82 height 20
click at [106, 90] on div "Dashboard" at bounding box center [79, 89] width 67 height 20
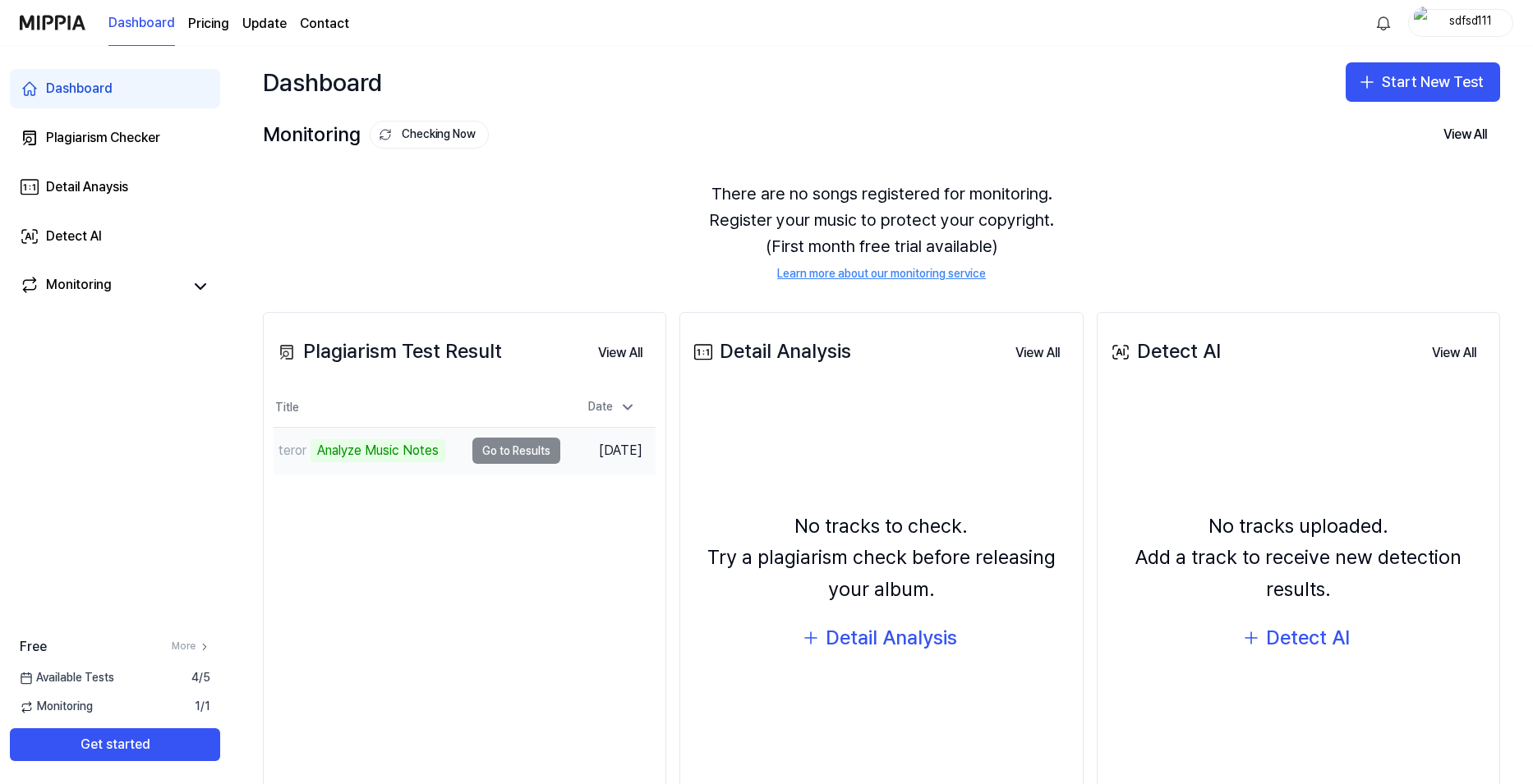
click at [487, 444] on td "teror Analyze Music Notes Go to Results" at bounding box center [417, 450] width 287 height 46
click at [108, 185] on div "Detail Anaysis" at bounding box center [87, 187] width 82 height 20
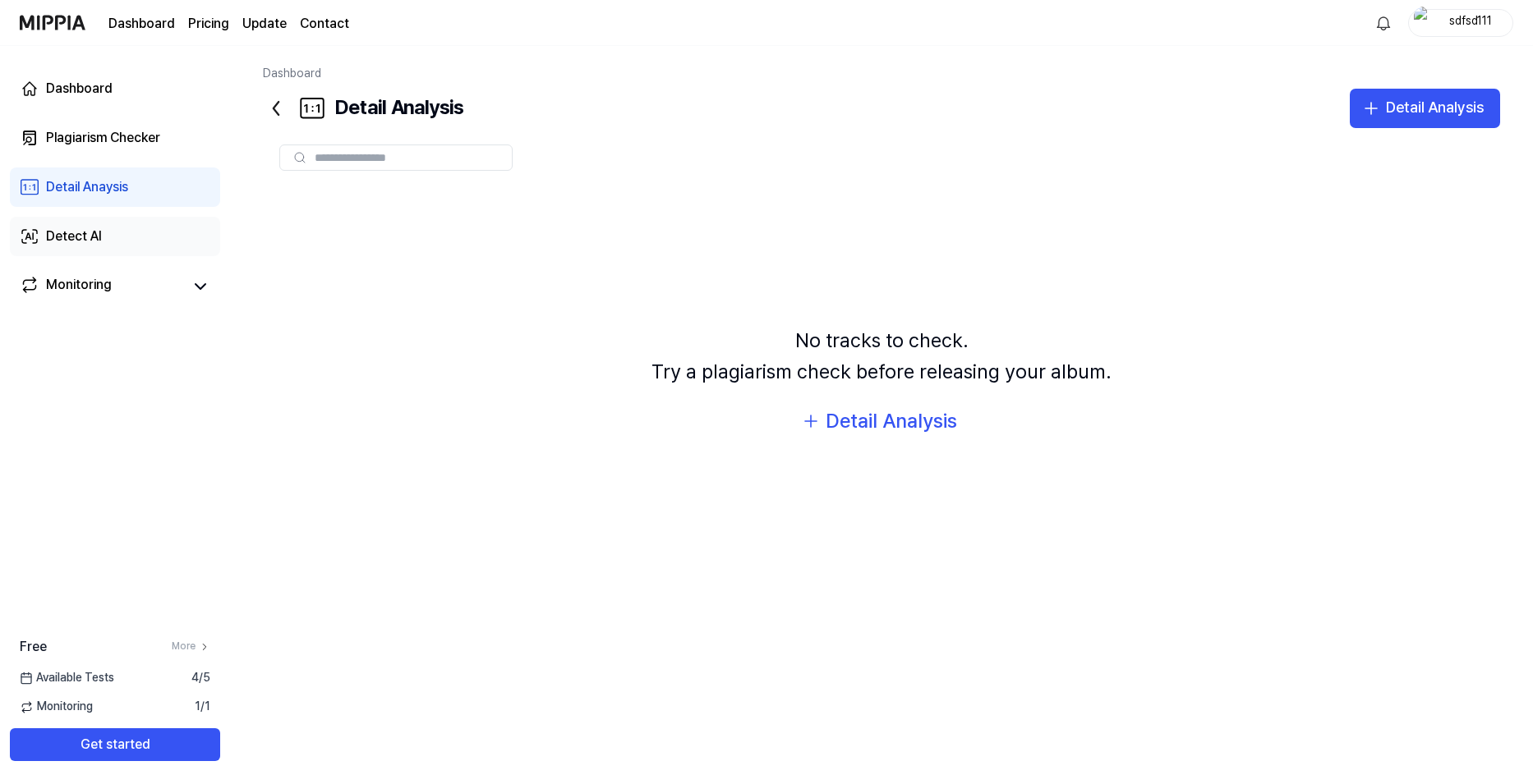
drag, startPoint x: 133, startPoint y: 219, endPoint x: 117, endPoint y: 222, distance: 16.3
click at [110, 126] on link "Plagiarism Checker" at bounding box center [115, 137] width 210 height 39
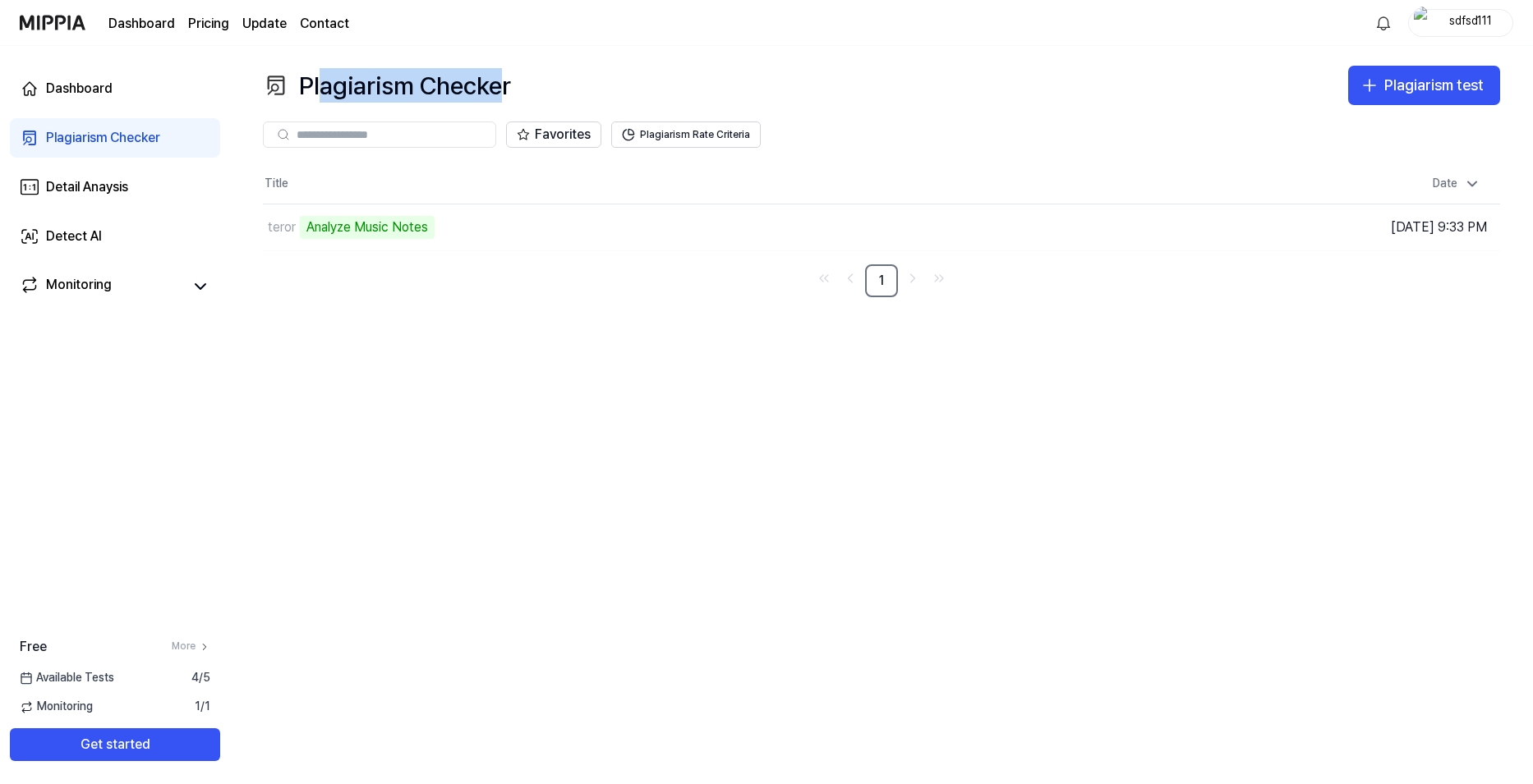
drag, startPoint x: 485, startPoint y: 87, endPoint x: 404, endPoint y: 96, distance: 81.5
click at [323, 94] on div "Plagiarism Checker" at bounding box center [387, 85] width 248 height 39
click at [581, 87] on div "Plagiarism Checker Plagiarism test" at bounding box center [882, 85] width 1238 height 39
drag, startPoint x: 533, startPoint y: 84, endPoint x: 512, endPoint y: 86, distance: 21.1
click at [512, 86] on div "Plagiarism Checker Plagiarism test" at bounding box center [882, 85] width 1238 height 39
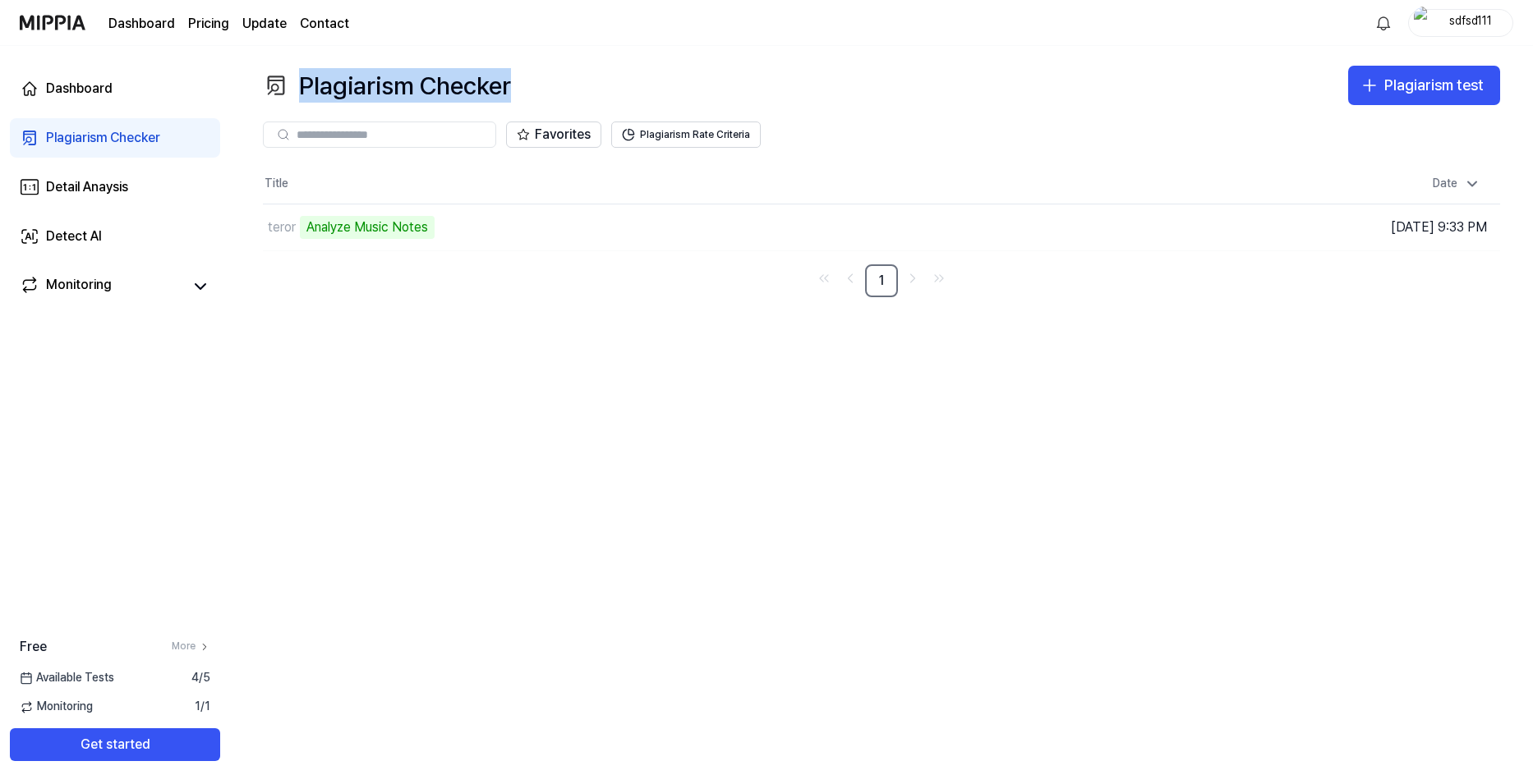
copy div "Plagiarism Checker"
click at [1081, 229] on button "Go to Results" at bounding box center [1075, 228] width 88 height 26
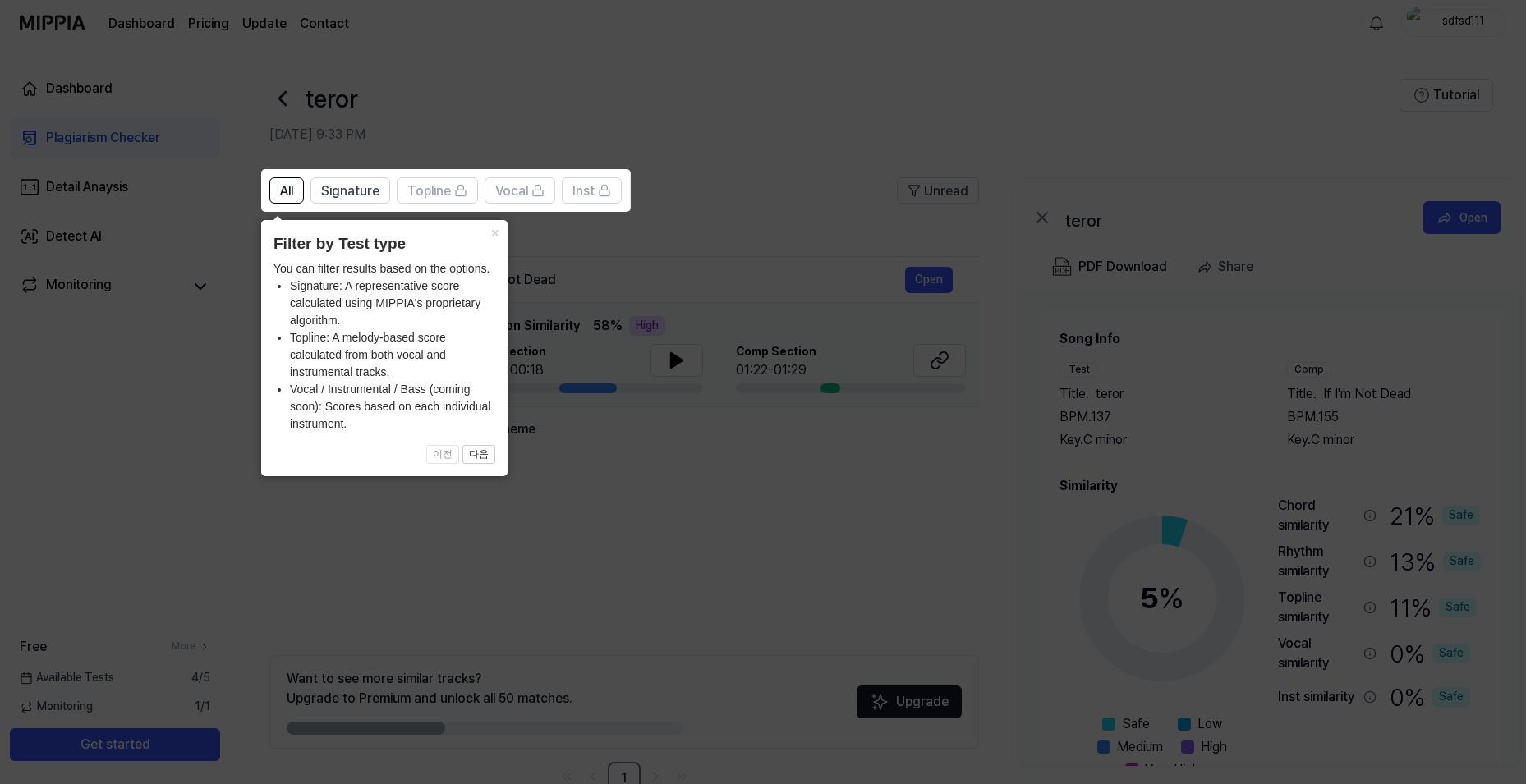
click at [721, 334] on icon at bounding box center [766, 392] width 1532 height 784
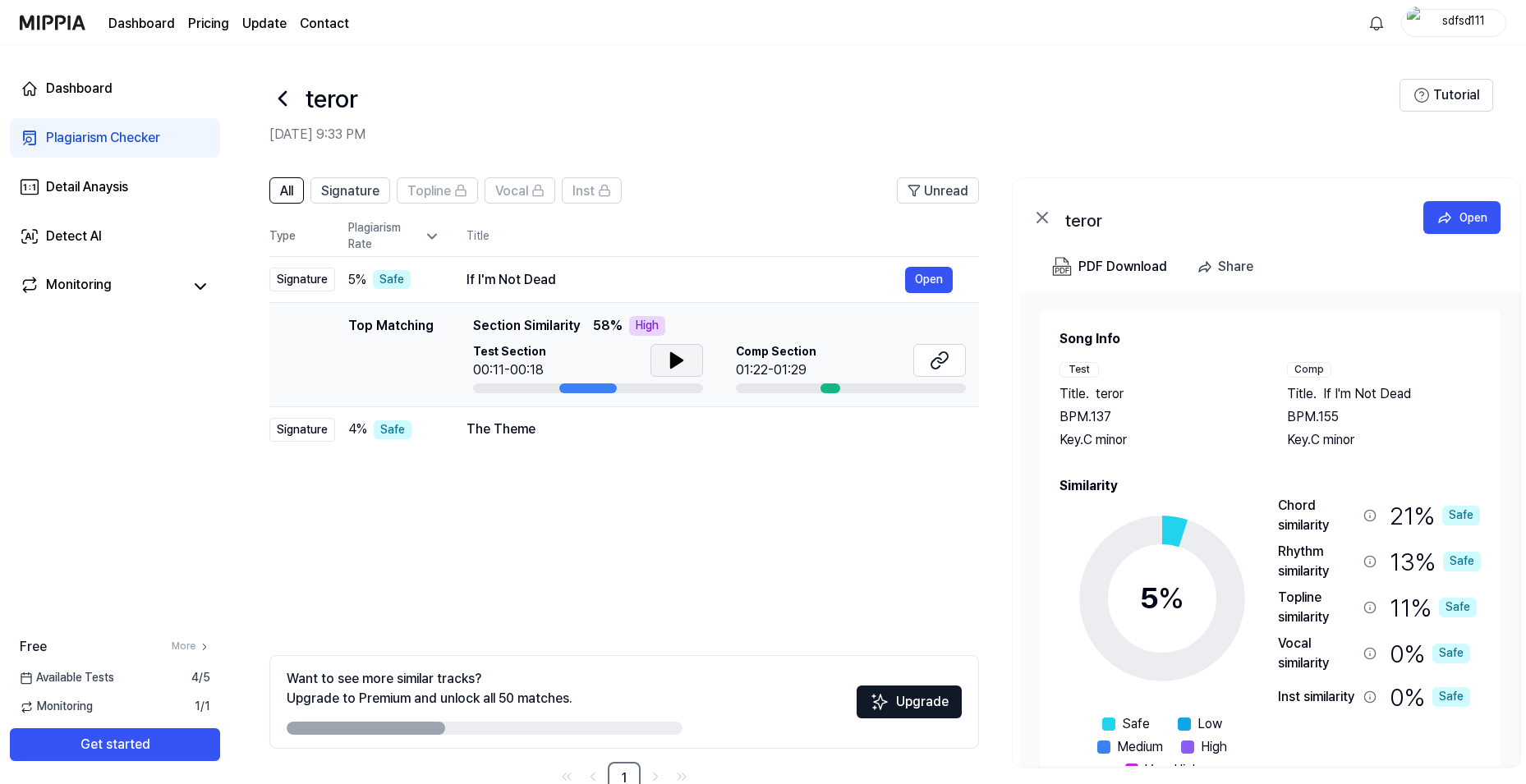
click at [658, 359] on button at bounding box center [677, 361] width 53 height 33
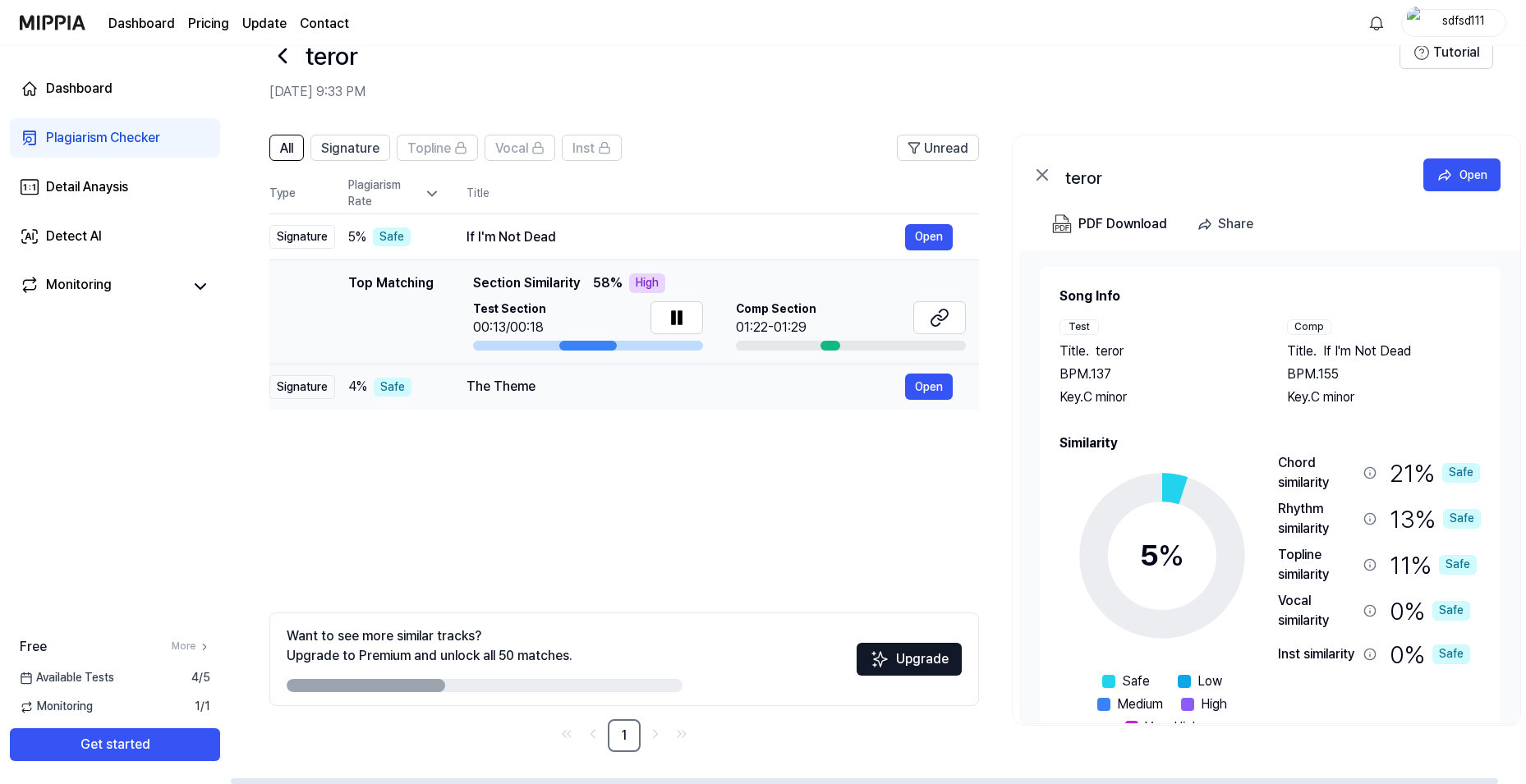
scroll to position [44, 0]
drag, startPoint x: 279, startPoint y: 235, endPoint x: 452, endPoint y: 252, distance: 173.8
click at [470, 259] on tbody "Signature 5 % Safe If I'm Not Dead Open Top Matching Top Matching Section Simil…" at bounding box center [624, 312] width 710 height 196
drag, startPoint x: 571, startPoint y: 283, endPoint x: 580, endPoint y: 274, distance: 12.7
click at [572, 281] on span "Section Similarity" at bounding box center [526, 282] width 107 height 20
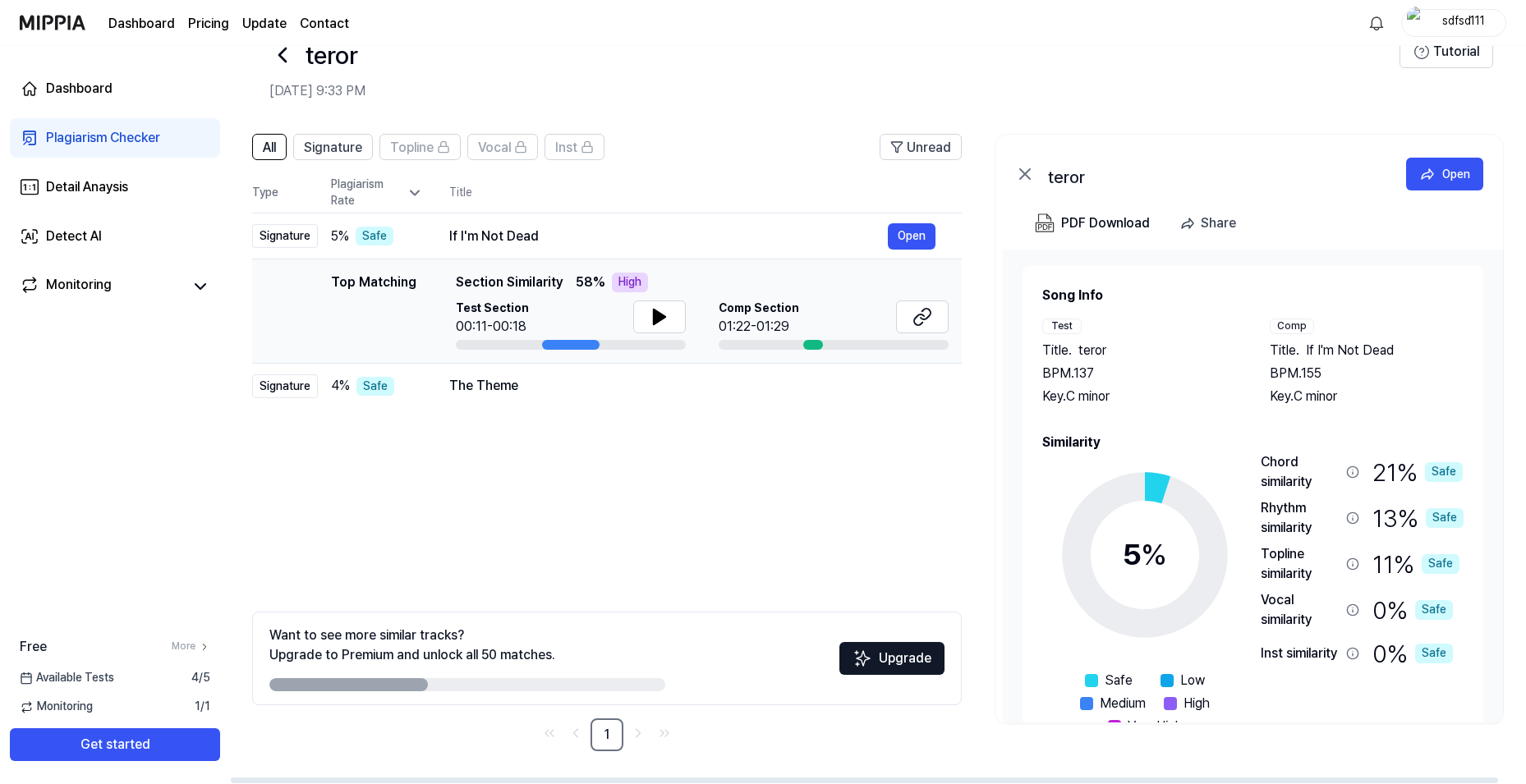
scroll to position [0, 28]
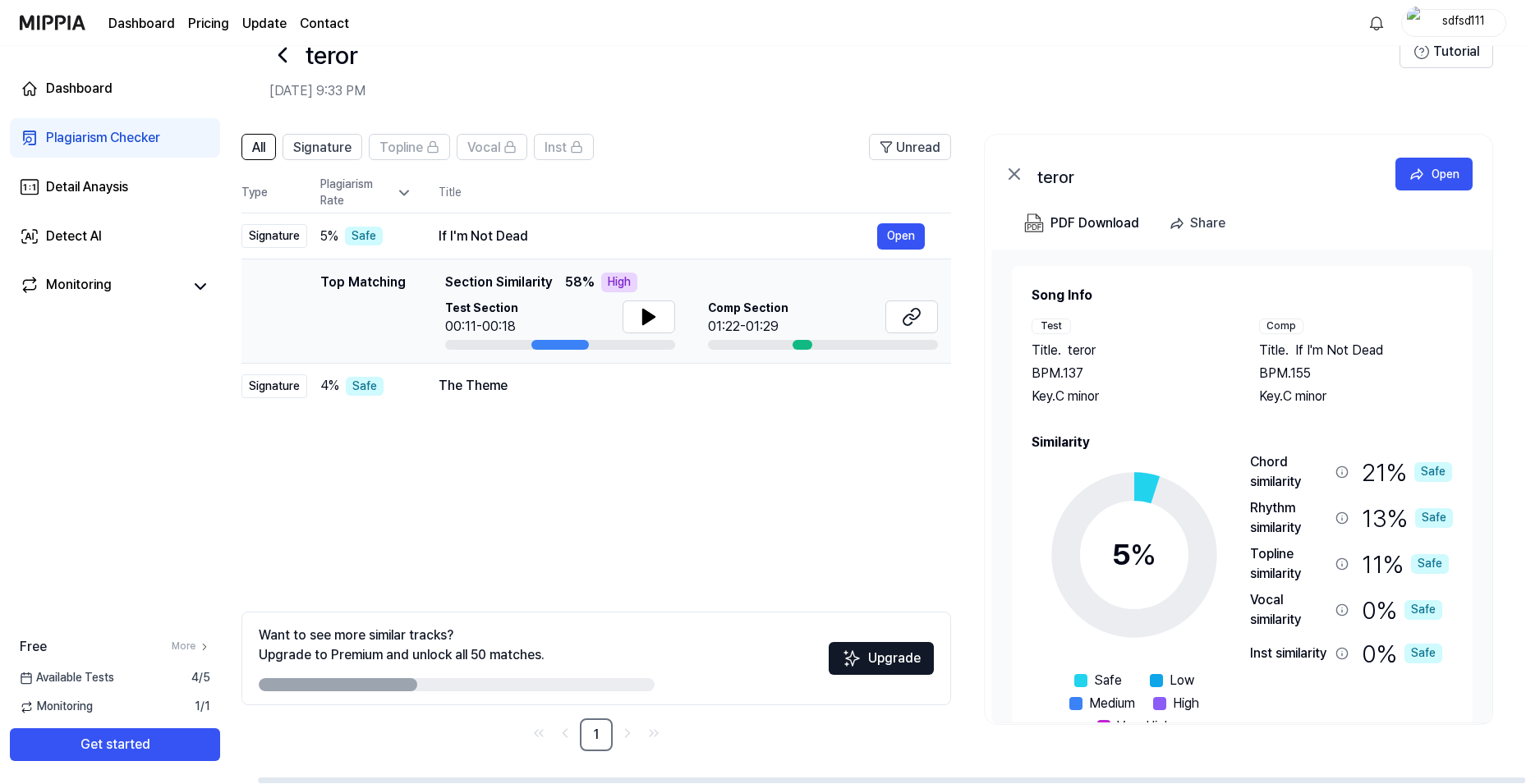
drag, startPoint x: 580, startPoint y: 274, endPoint x: 528, endPoint y: 282, distance: 52.6
click at [528, 282] on div "Top Matching Section Similarity 58 % High" at bounding box center [691, 282] width 493 height 20
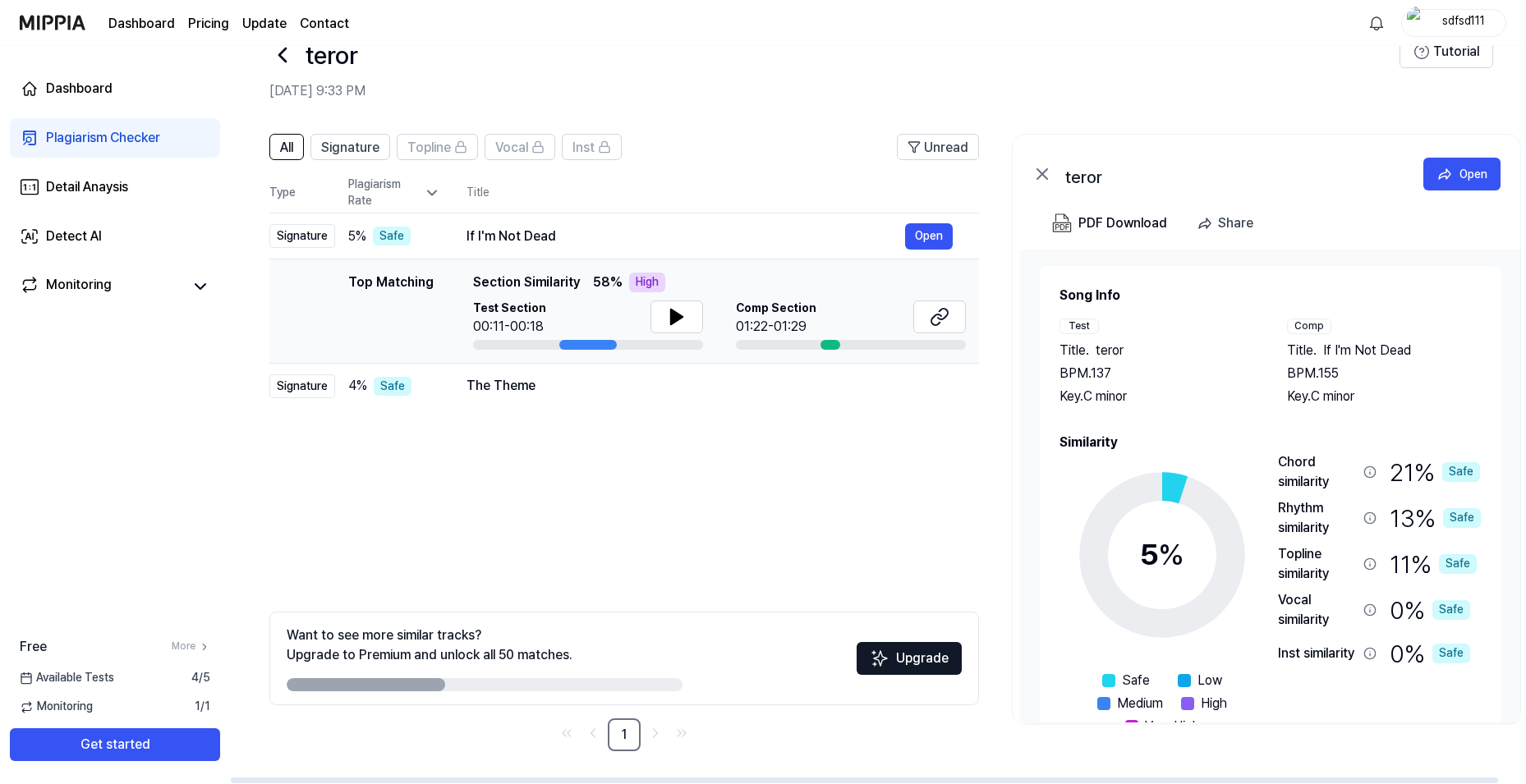
drag, startPoint x: 446, startPoint y: 282, endPoint x: 532, endPoint y: 280, distance: 86.0
click at [541, 282] on span "Section Similarity" at bounding box center [526, 282] width 107 height 20
click at [531, 280] on span "Section Similarity" at bounding box center [526, 282] width 107 height 20
drag, startPoint x: 592, startPoint y: 279, endPoint x: 629, endPoint y: 281, distance: 37.1
click at [634, 281] on div "Top Matching Section Similarity 58 % High" at bounding box center [719, 282] width 493 height 20
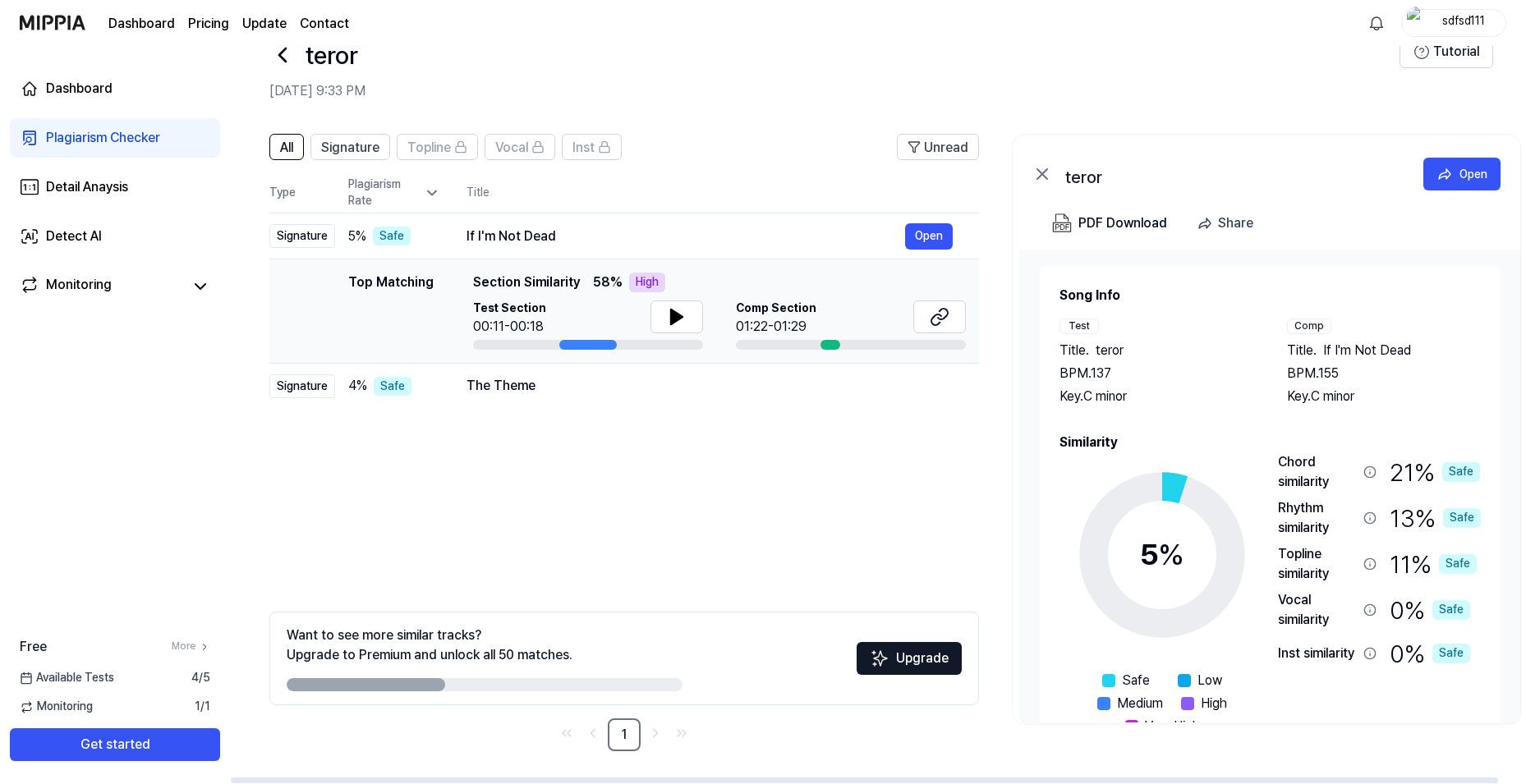
drag, startPoint x: 535, startPoint y: 264, endPoint x: 885, endPoint y: 284, distance: 350.6
click at [779, 312] on td "Top Matching Top Matching Section Similarity 58 % High Test Section 00:11-00:18…" at bounding box center [624, 312] width 710 height 104
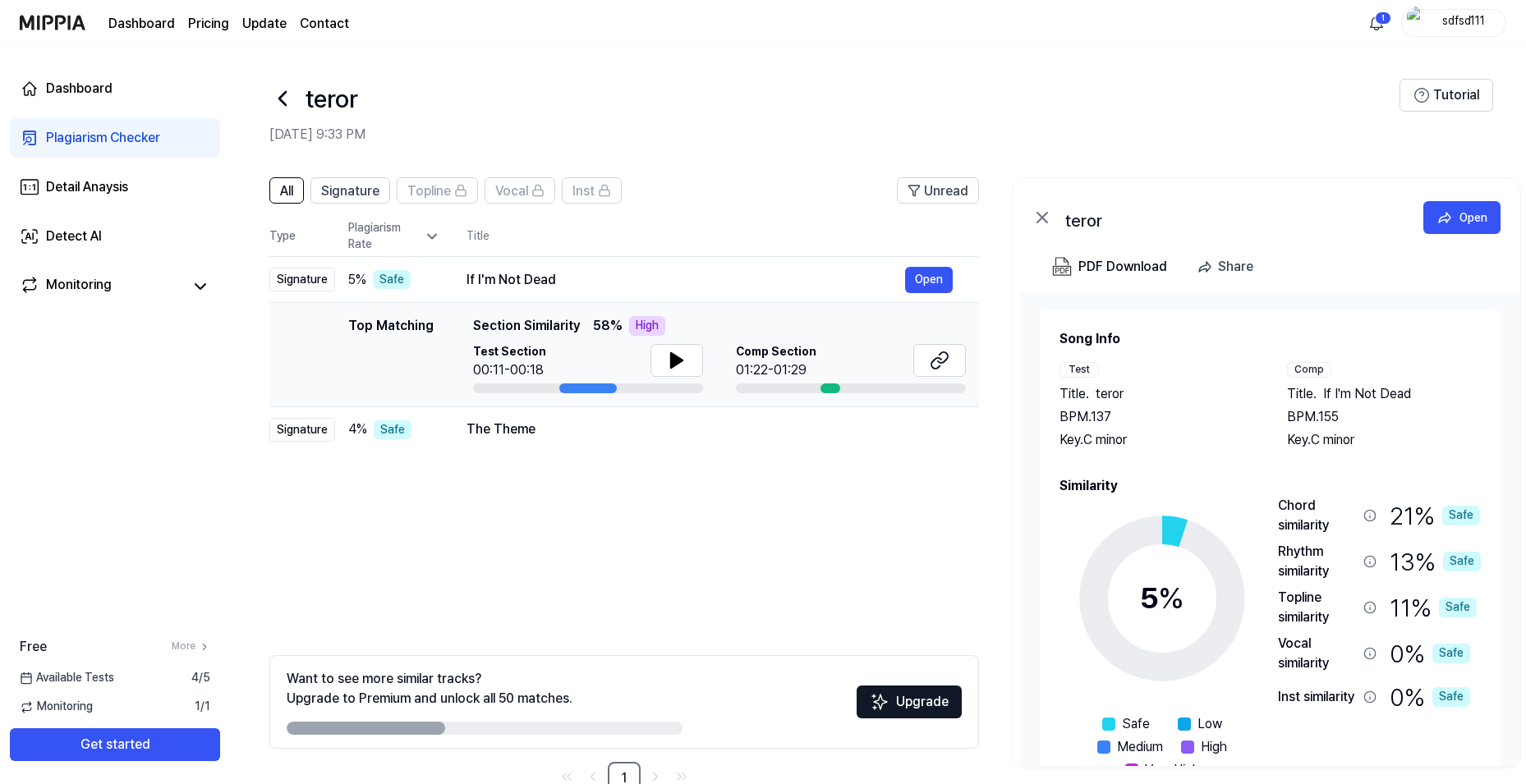
click at [797, 368] on div "01:22-01:29" at bounding box center [776, 371] width 80 height 20
click at [940, 357] on icon at bounding box center [939, 361] width 20 height 20
click at [664, 359] on button at bounding box center [677, 361] width 53 height 33
click at [669, 361] on icon at bounding box center [677, 361] width 20 height 20
click at [382, 191] on button "Signature" at bounding box center [350, 190] width 79 height 26
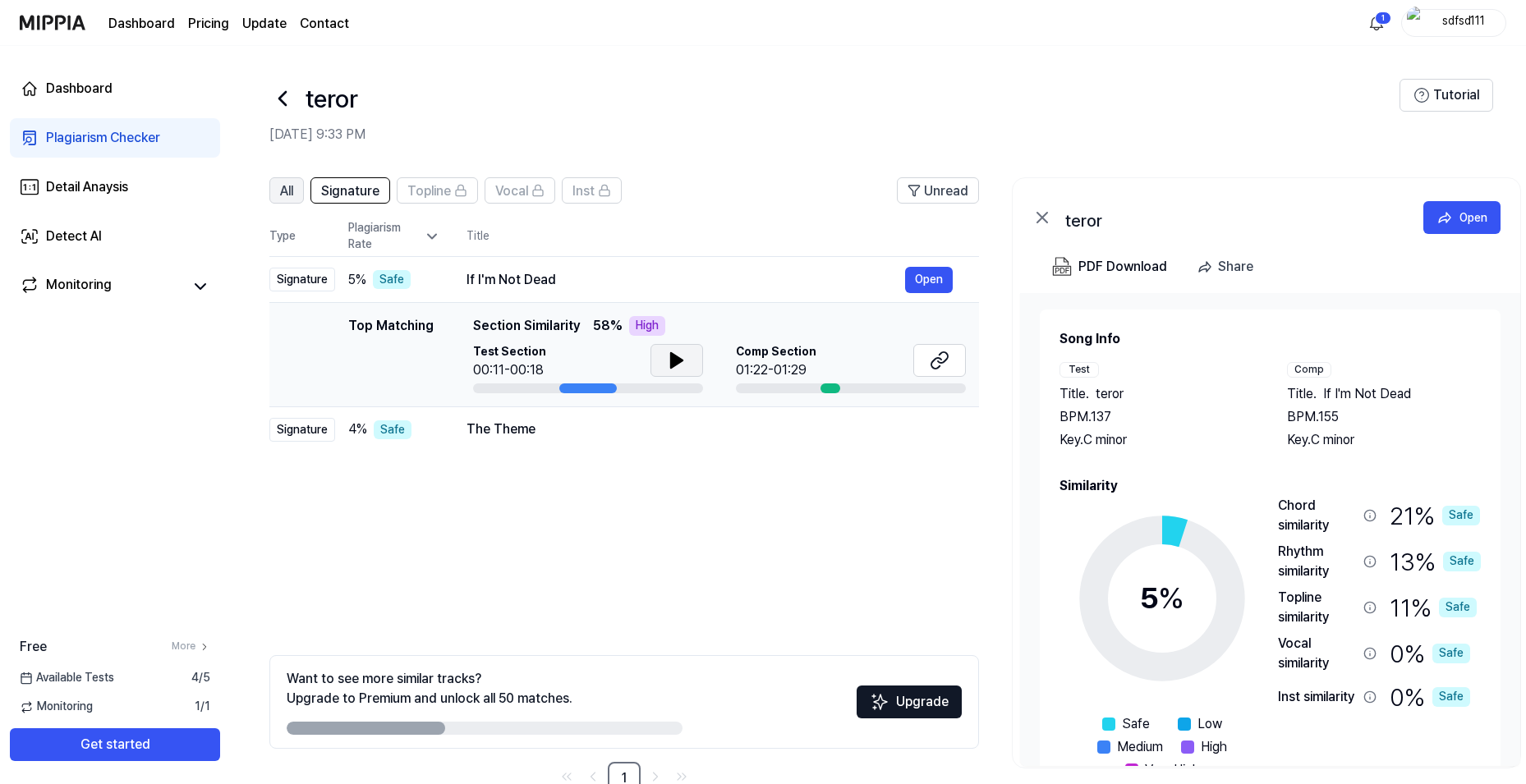
click at [299, 194] on button "All" at bounding box center [287, 190] width 35 height 26
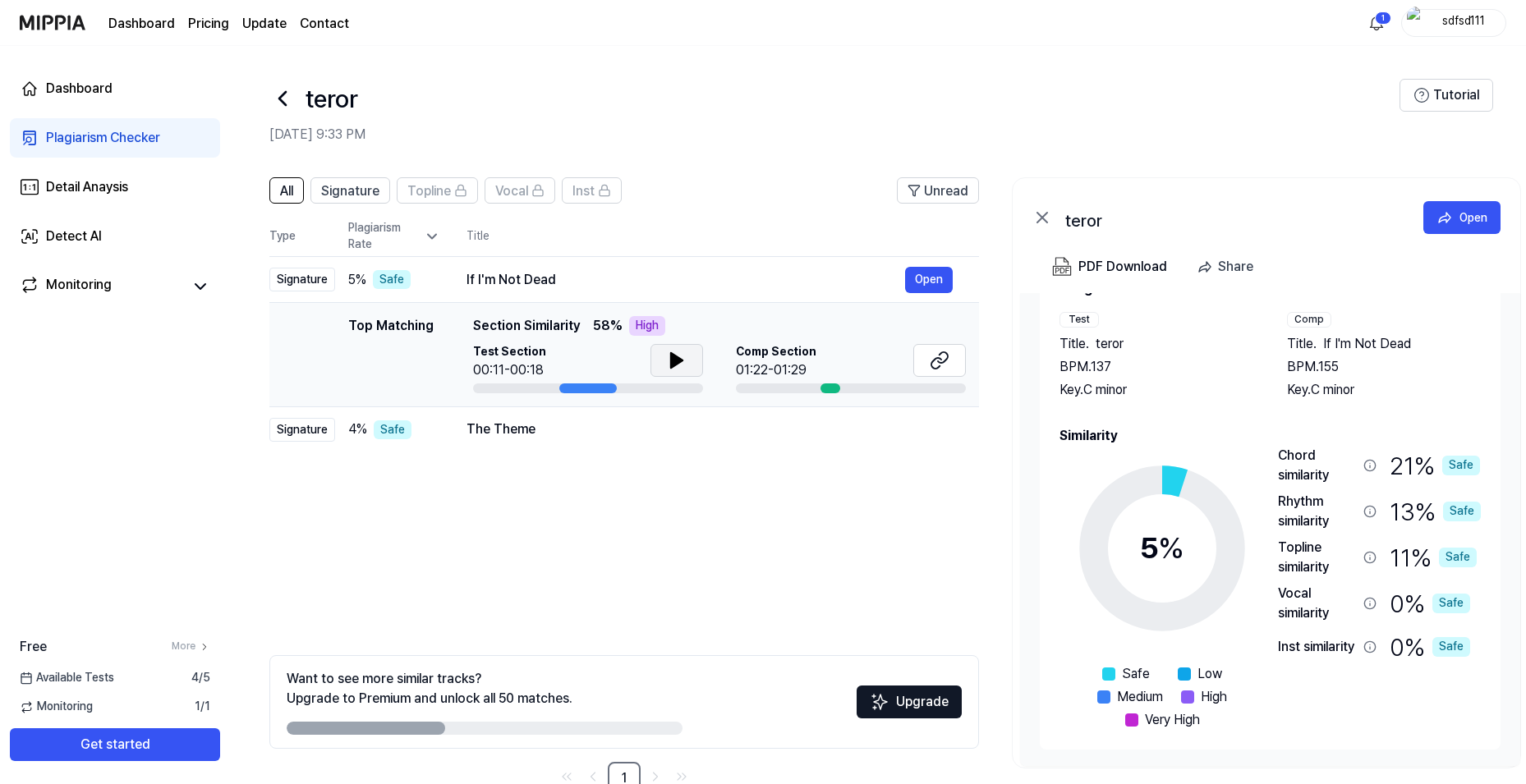
scroll to position [44, 0]
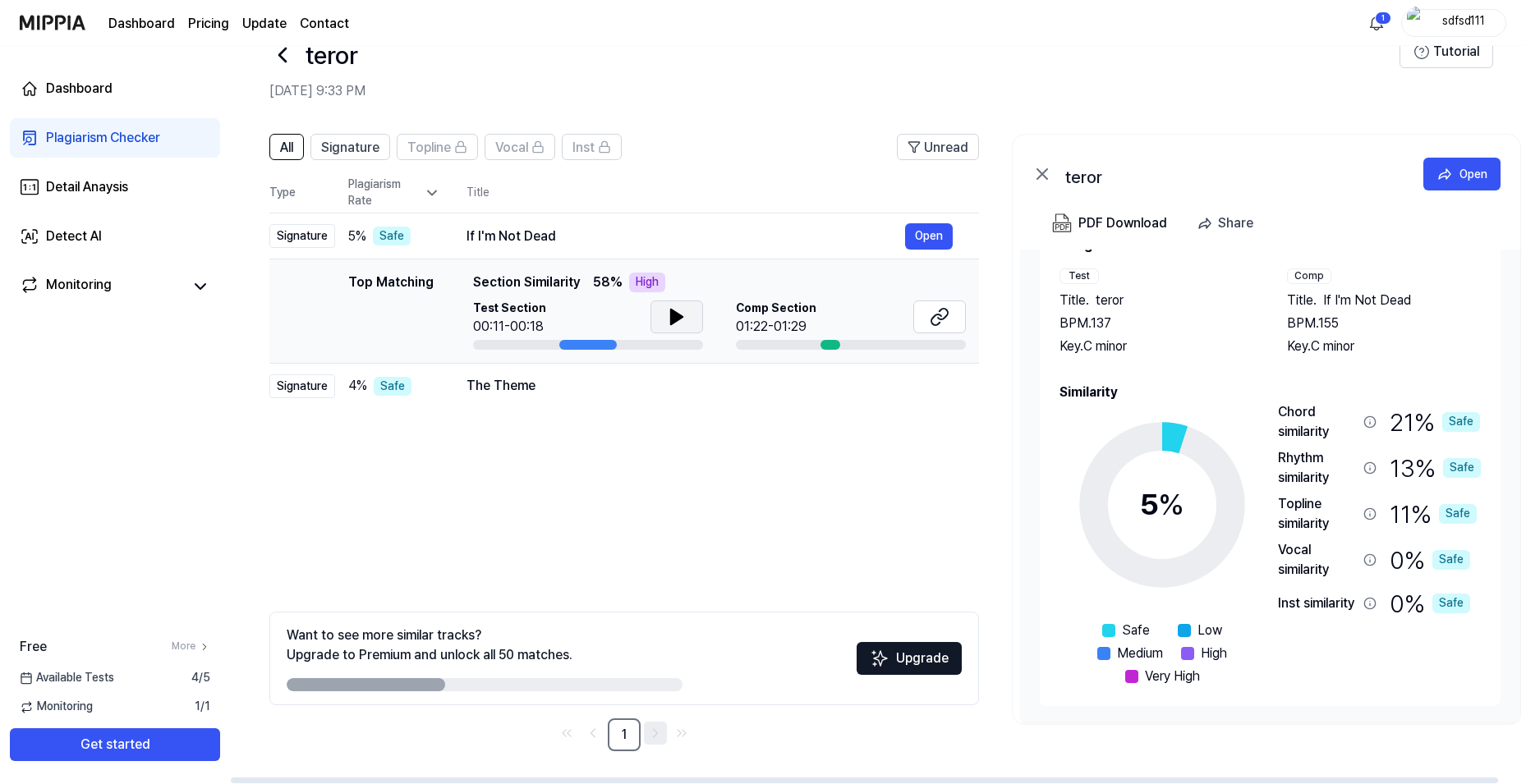
click at [655, 739] on icon "Go to next page" at bounding box center [655, 734] width 16 height 20
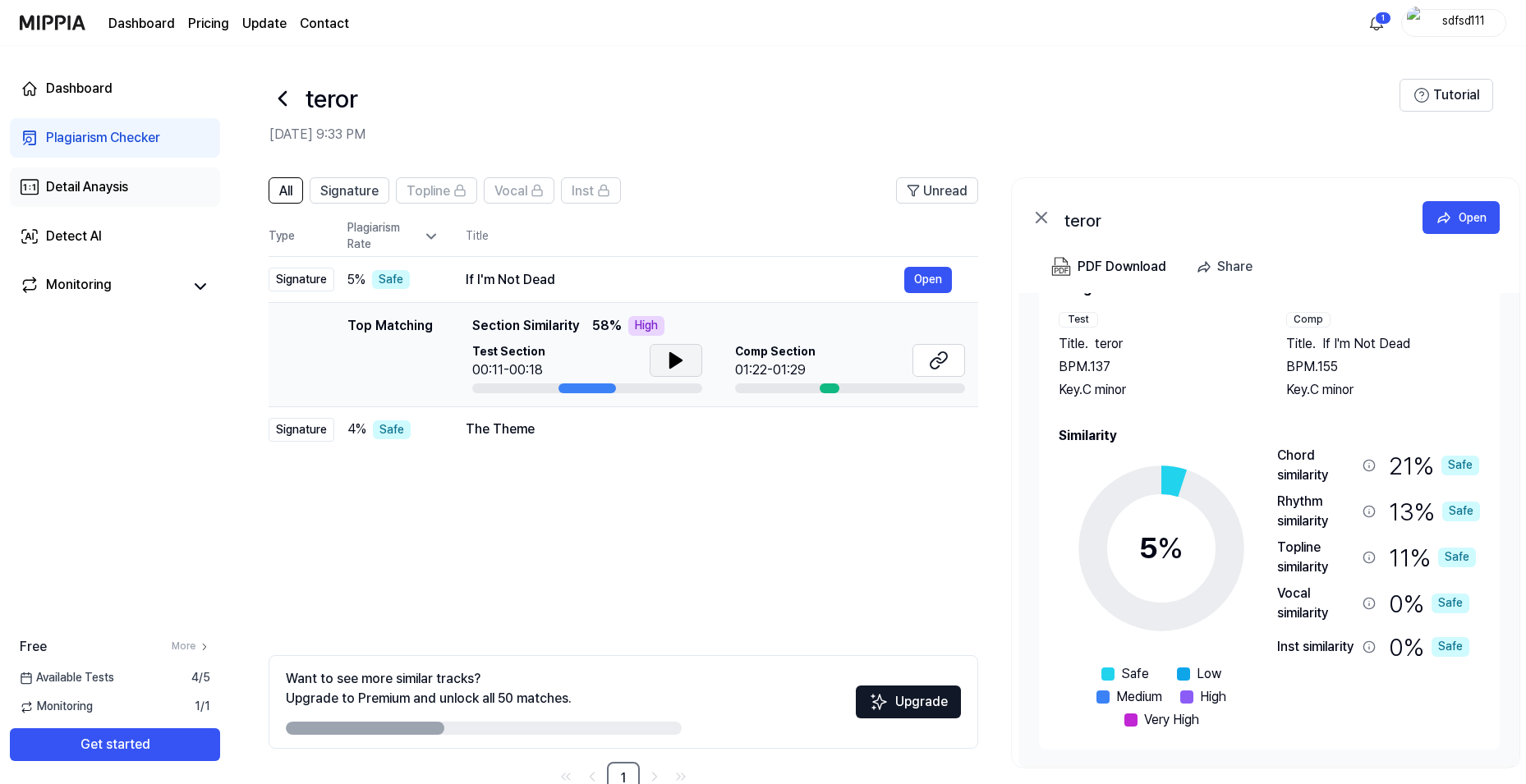
click at [85, 196] on div "Detail Anaysis" at bounding box center [87, 187] width 82 height 20
